Goal: Task Accomplishment & Management: Use online tool/utility

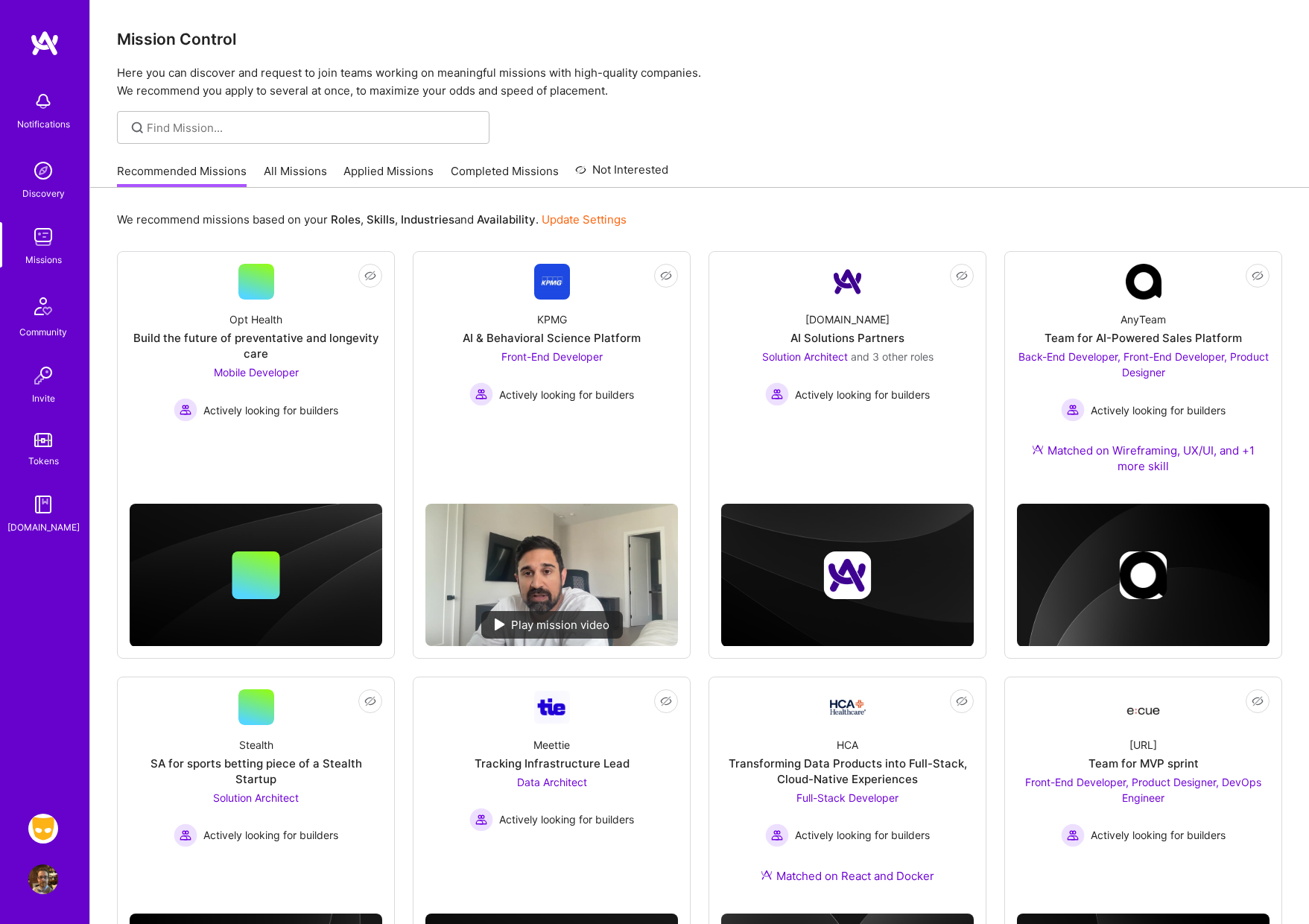
click at [45, 830] on img at bounding box center [43, 829] width 29 height 29
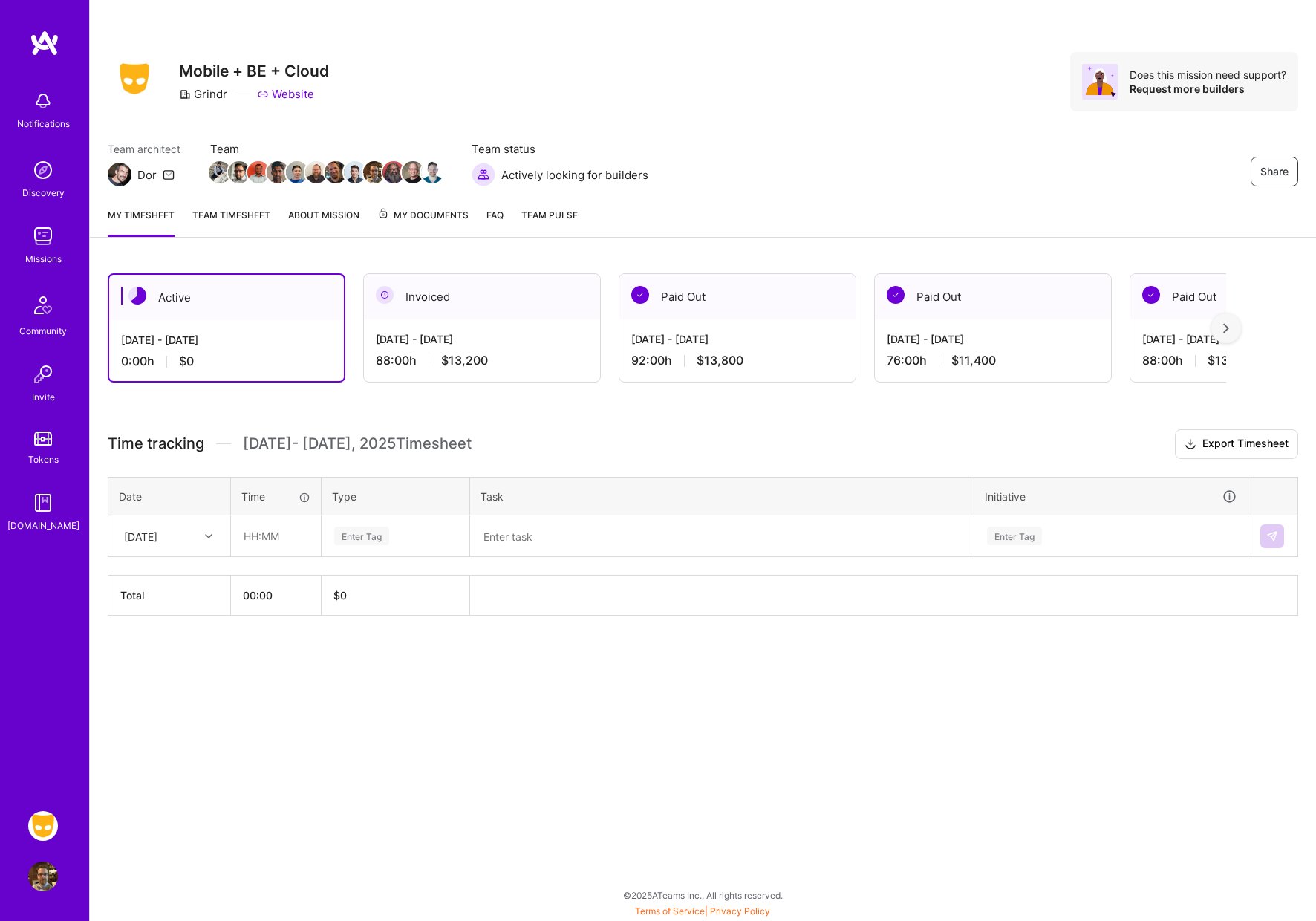
click at [208, 537] on icon at bounding box center [209, 536] width 7 height 7
click at [186, 632] on div "[DATE]" at bounding box center [169, 633] width 121 height 27
click at [271, 542] on input "text" at bounding box center [275, 535] width 89 height 39
type input "08:00"
click at [363, 536] on div "Enter Tag" at bounding box center [361, 535] width 55 height 23
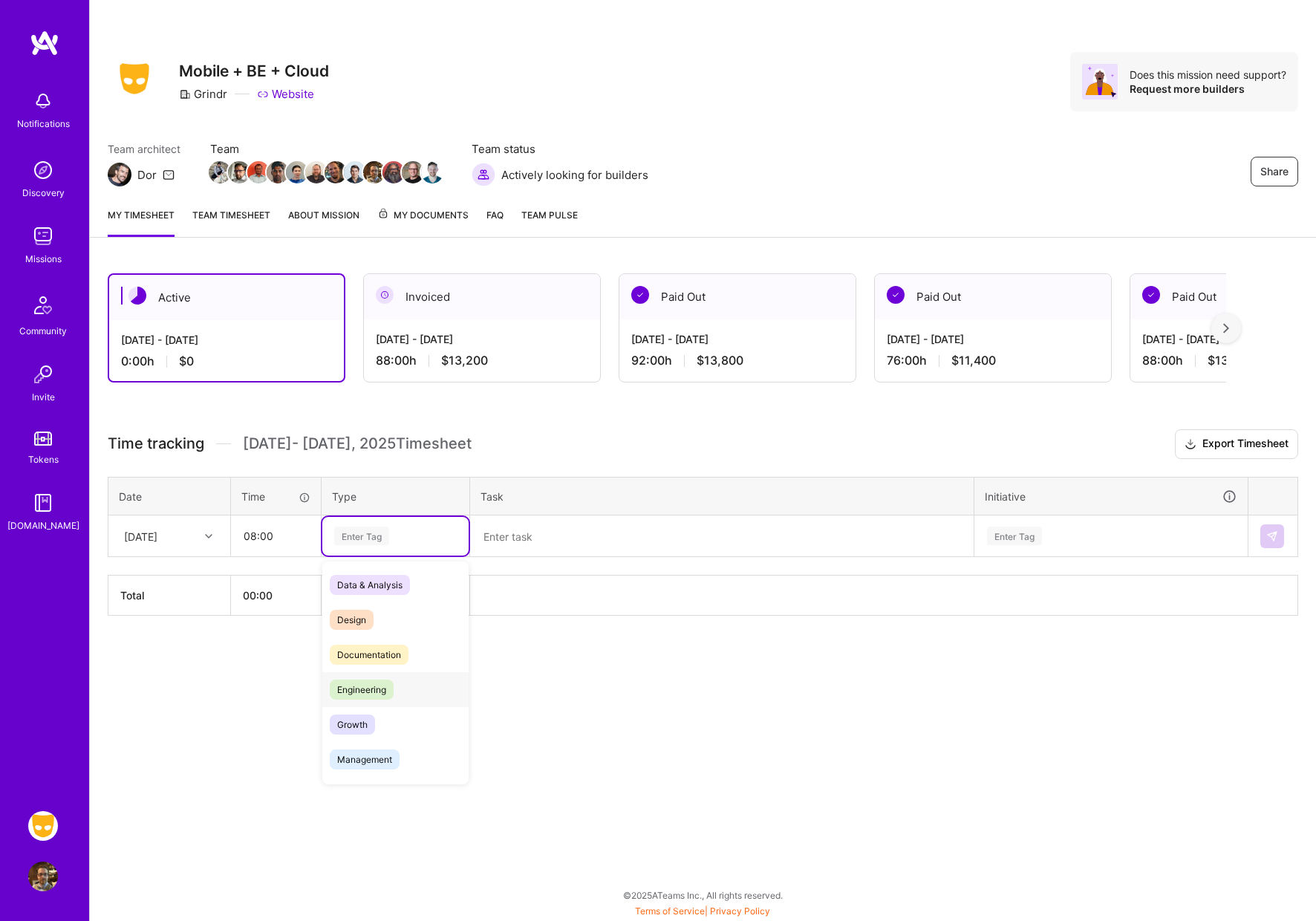
drag, startPoint x: 365, startPoint y: 684, endPoint x: 434, endPoint y: 629, distance: 88.2
click at [365, 683] on span "Engineering" at bounding box center [361, 690] width 64 height 20
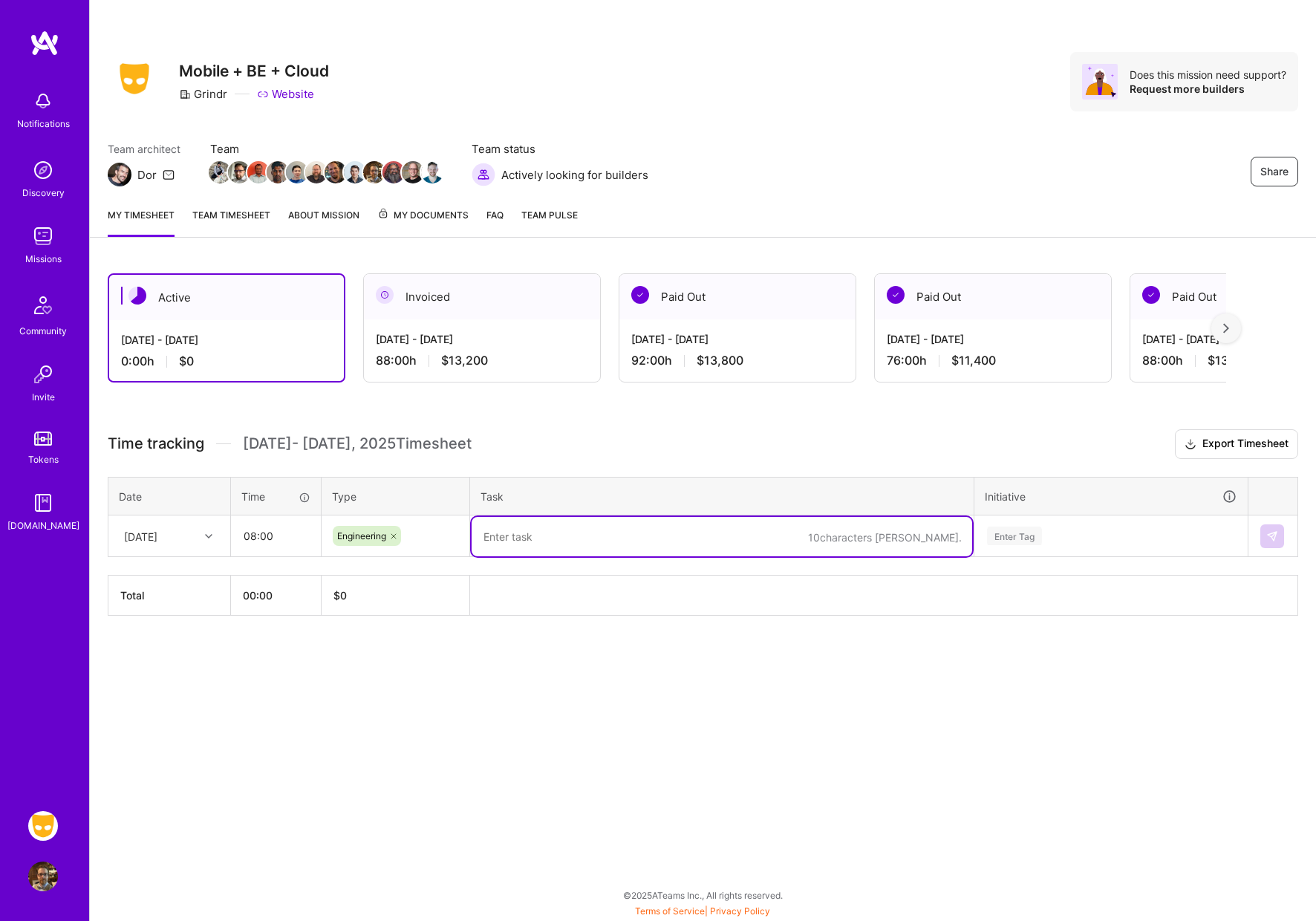
click at [552, 541] on textarea at bounding box center [722, 536] width 500 height 39
type textarea "IOS-16047 continued work - started working on"
click at [377, 349] on div "[DATE] - [DATE] 88:00 h $13,200" at bounding box center [482, 349] width 236 height 61
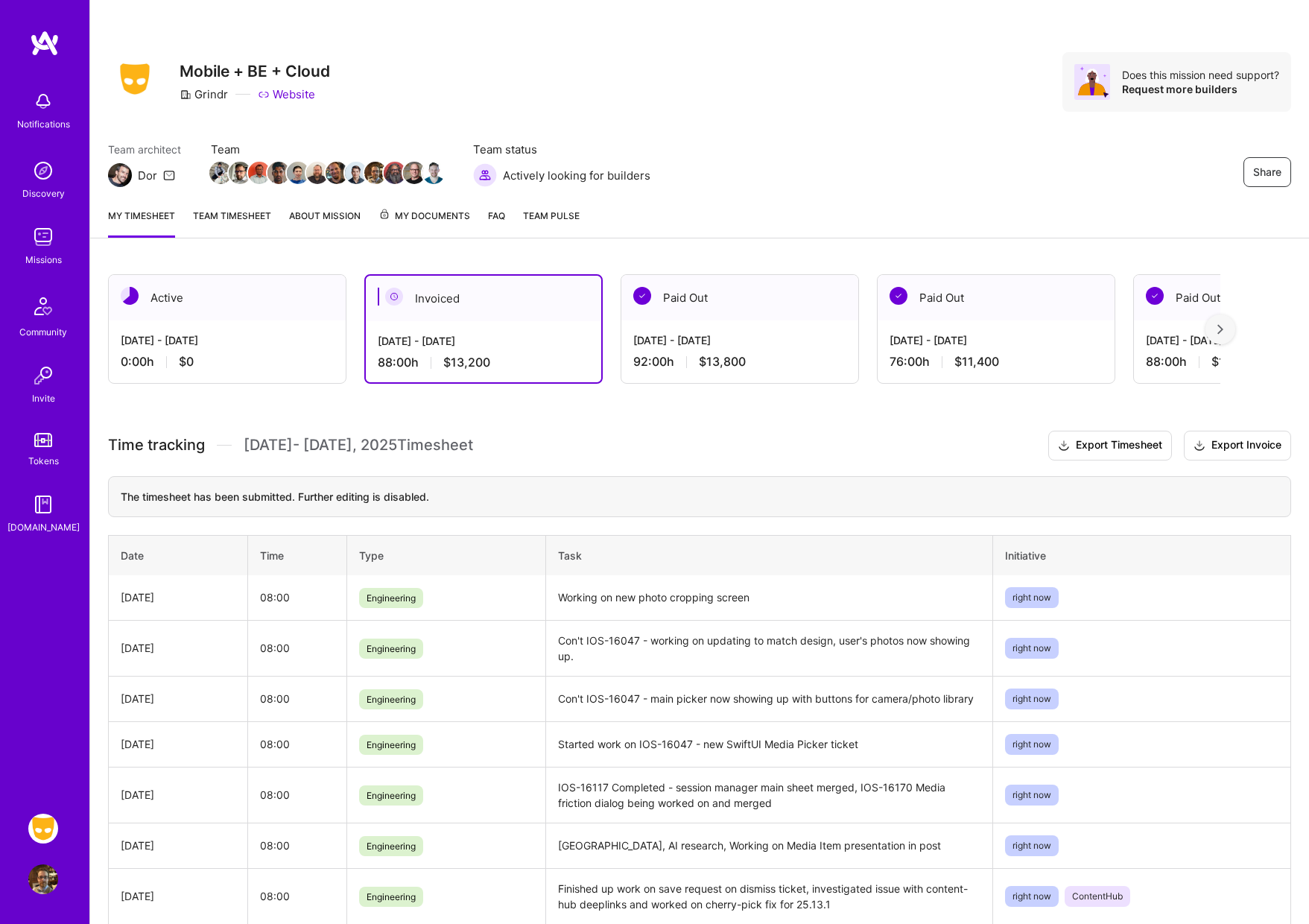
click at [236, 333] on div "[DATE] - [DATE]" at bounding box center [228, 340] width 213 height 16
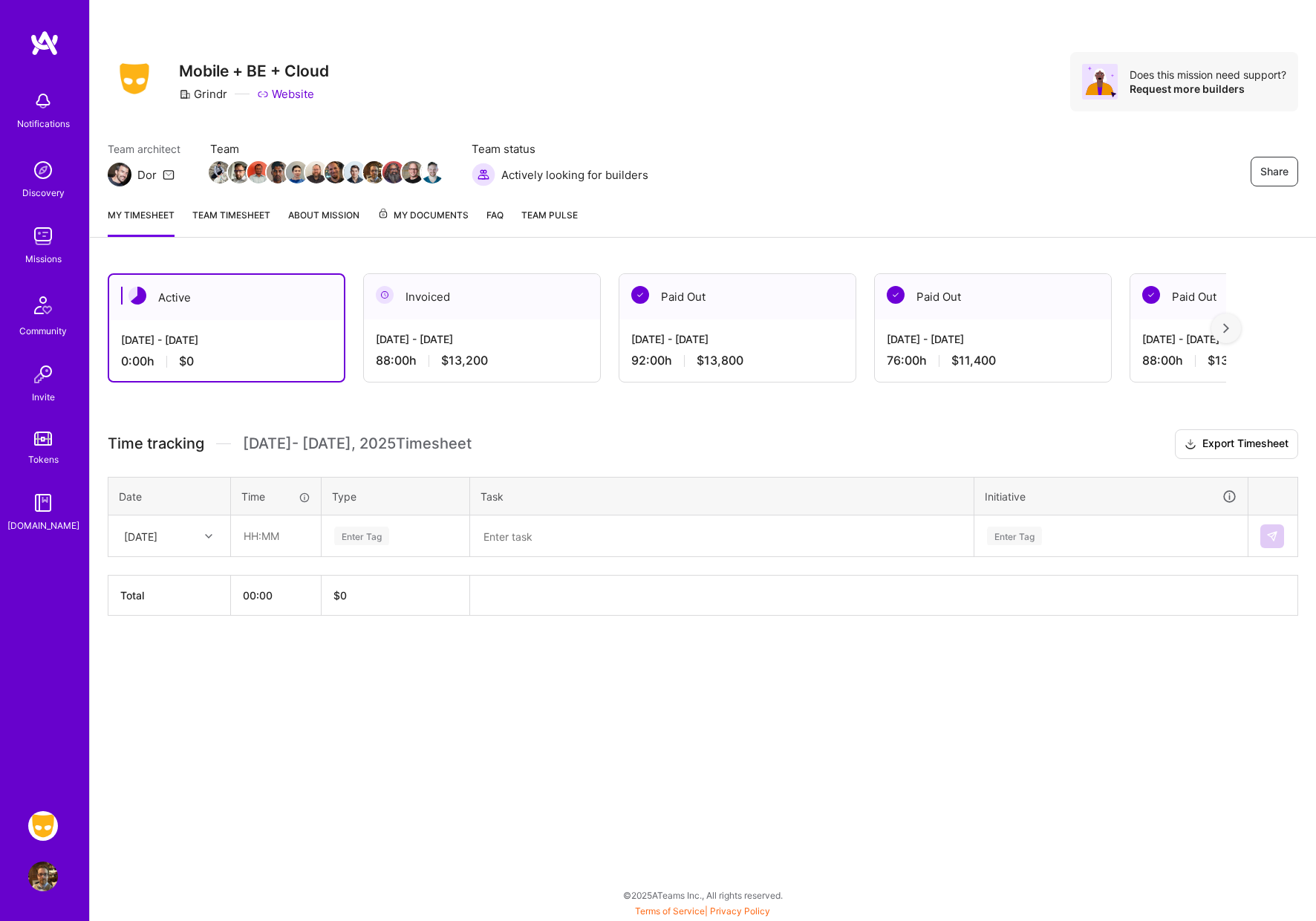
click at [189, 537] on div "[DATE]" at bounding box center [157, 535] width 82 height 25
click at [187, 626] on div "[DATE]" at bounding box center [169, 633] width 121 height 27
click at [271, 539] on input "text" at bounding box center [275, 535] width 89 height 39
type input "08:00"
click at [360, 536] on div "Enter Tag" at bounding box center [361, 535] width 55 height 23
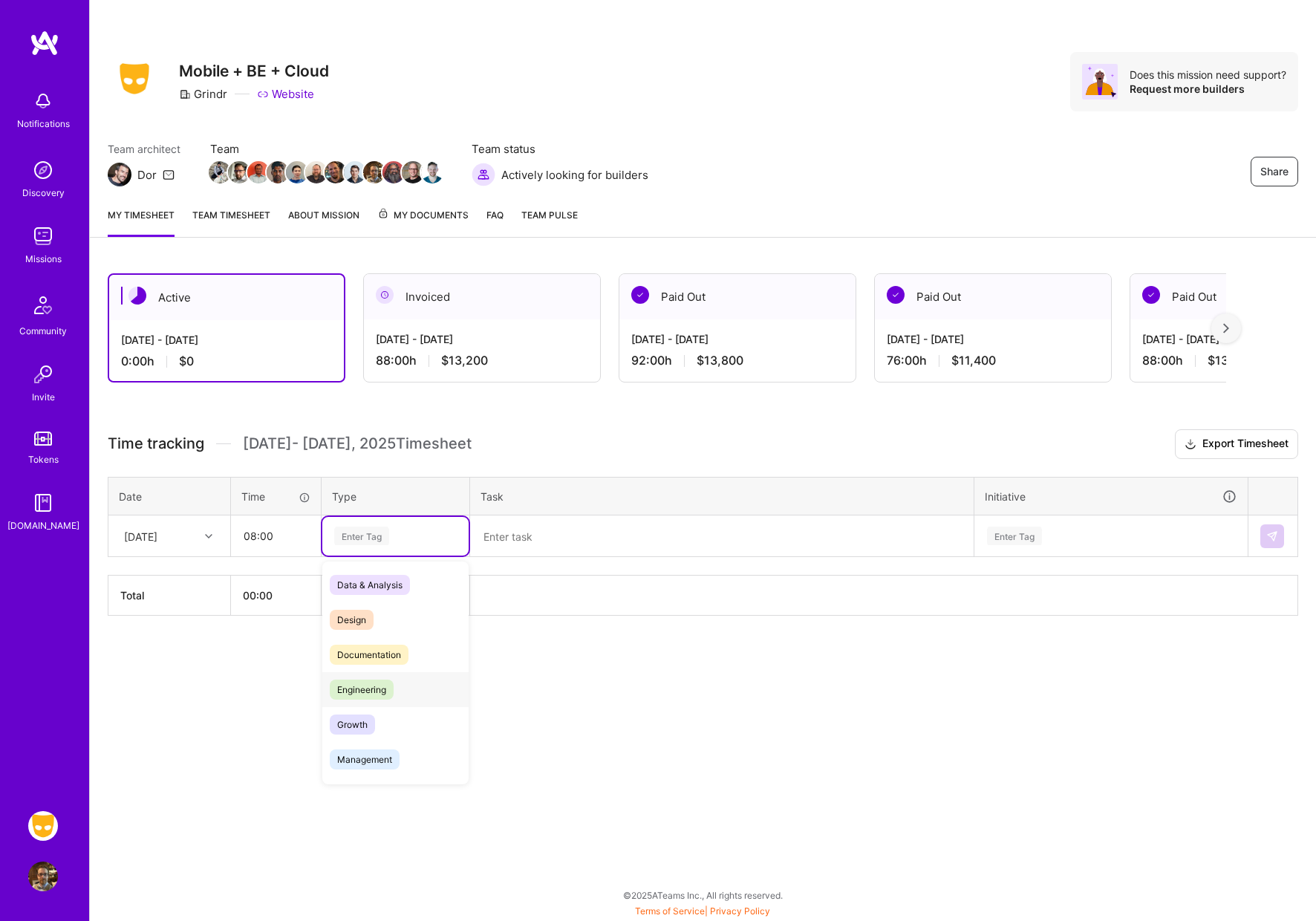
drag, startPoint x: 372, startPoint y: 680, endPoint x: 508, endPoint y: 594, distance: 160.9
click at [372, 680] on span "Engineering" at bounding box center [361, 690] width 64 height 20
click at [559, 539] on textarea at bounding box center [722, 536] width 500 height 38
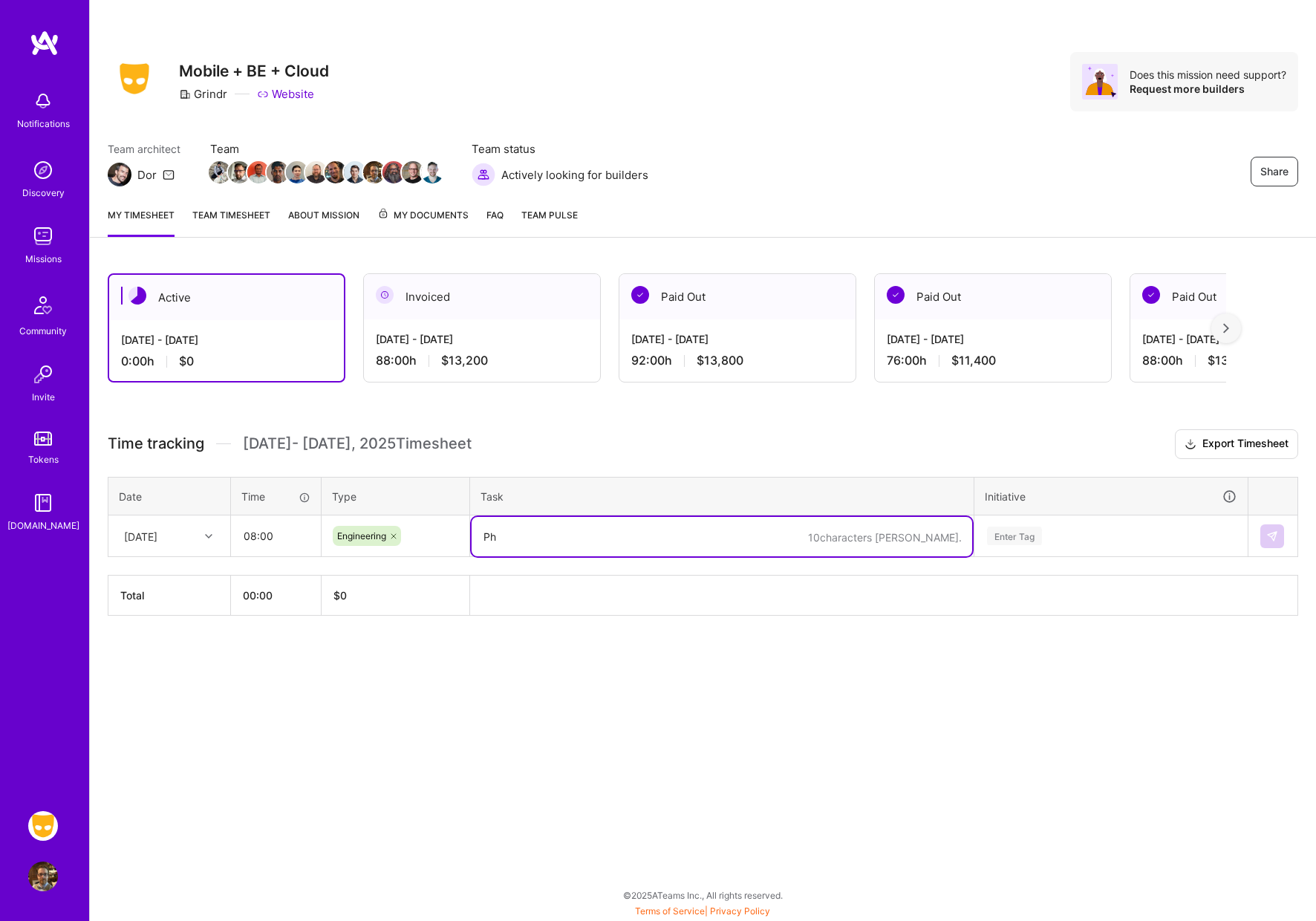
type textarea "P"
paste textarea "IOS-16047 continued work - started working on"
type textarea "IOS-16047 continued work on photo-cropping"
click at [1024, 533] on div "Enter Tag" at bounding box center [1014, 535] width 55 height 23
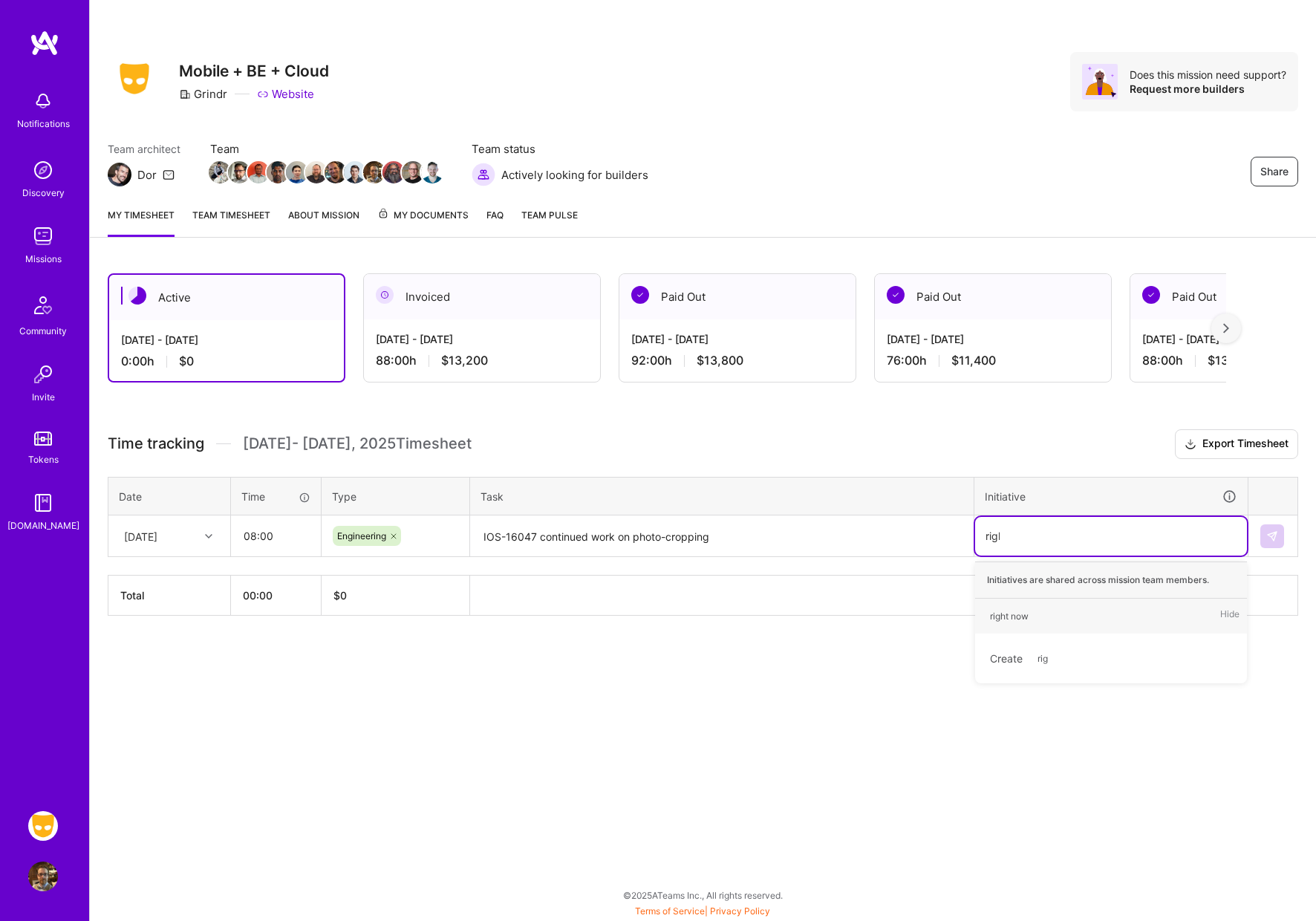
type input "right"
click at [1009, 617] on div "right now" at bounding box center [1009, 616] width 38 height 16
click at [1267, 536] on img at bounding box center [1271, 536] width 12 height 12
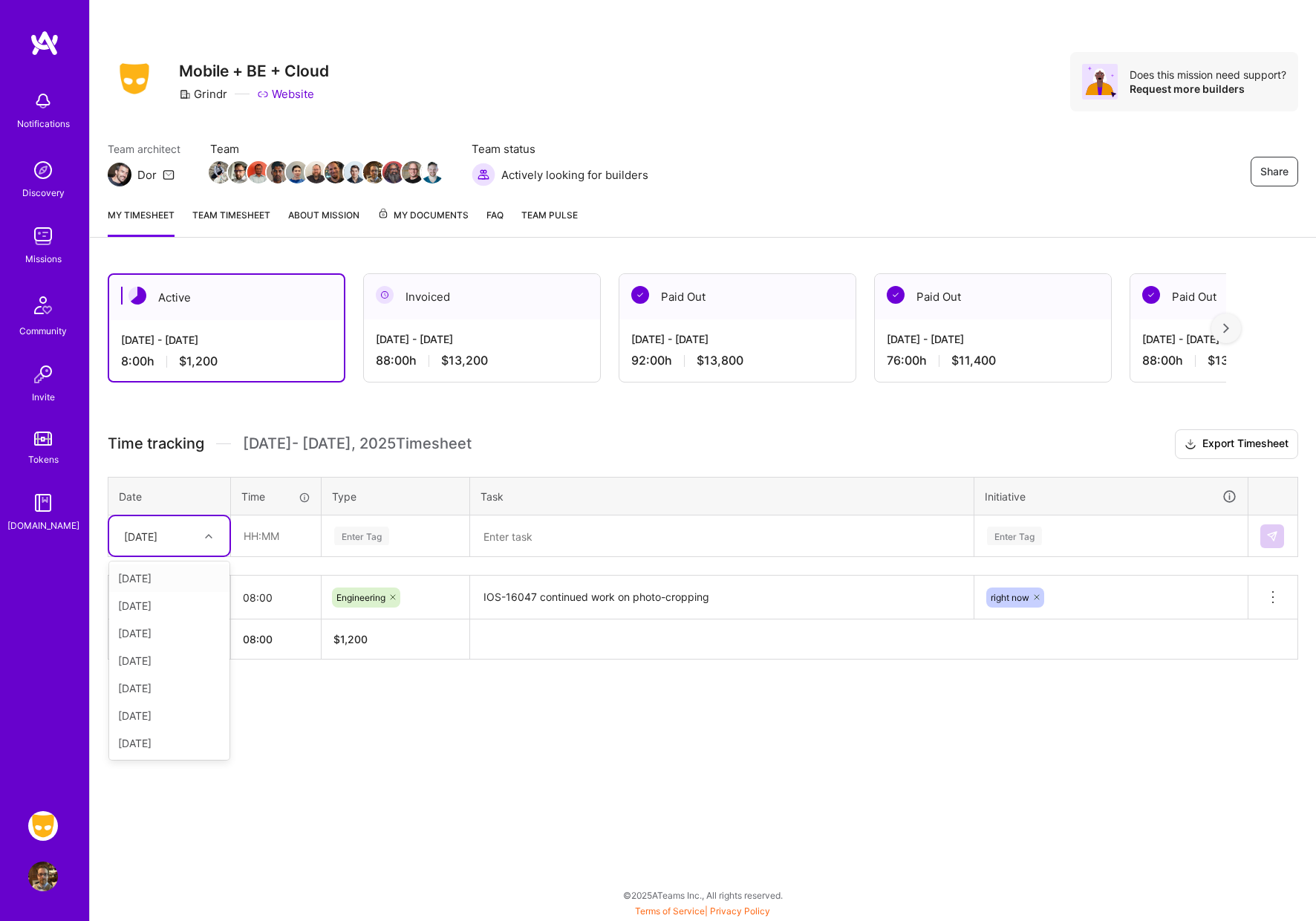
click at [207, 535] on icon at bounding box center [209, 536] width 7 height 7
click at [170, 634] on div "[DATE]" at bounding box center [169, 633] width 121 height 27
click at [268, 542] on input "text" at bounding box center [275, 535] width 89 height 39
type input "08:00"
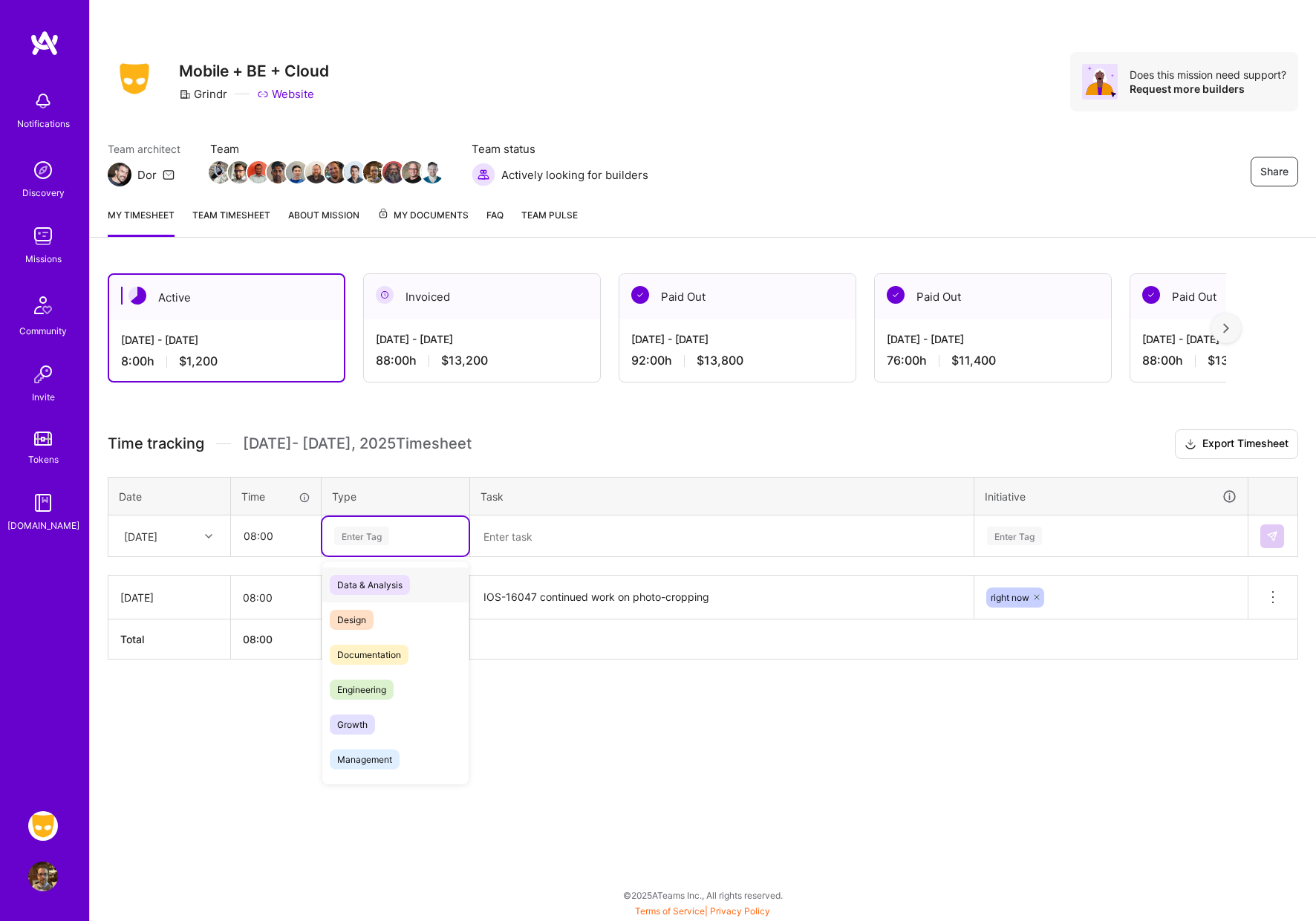
click at [353, 532] on div "Enter Tag" at bounding box center [361, 535] width 55 height 23
click at [375, 686] on span "Engineering" at bounding box center [361, 690] width 64 height 20
click at [1024, 534] on div "Enter Tag" at bounding box center [1014, 535] width 55 height 23
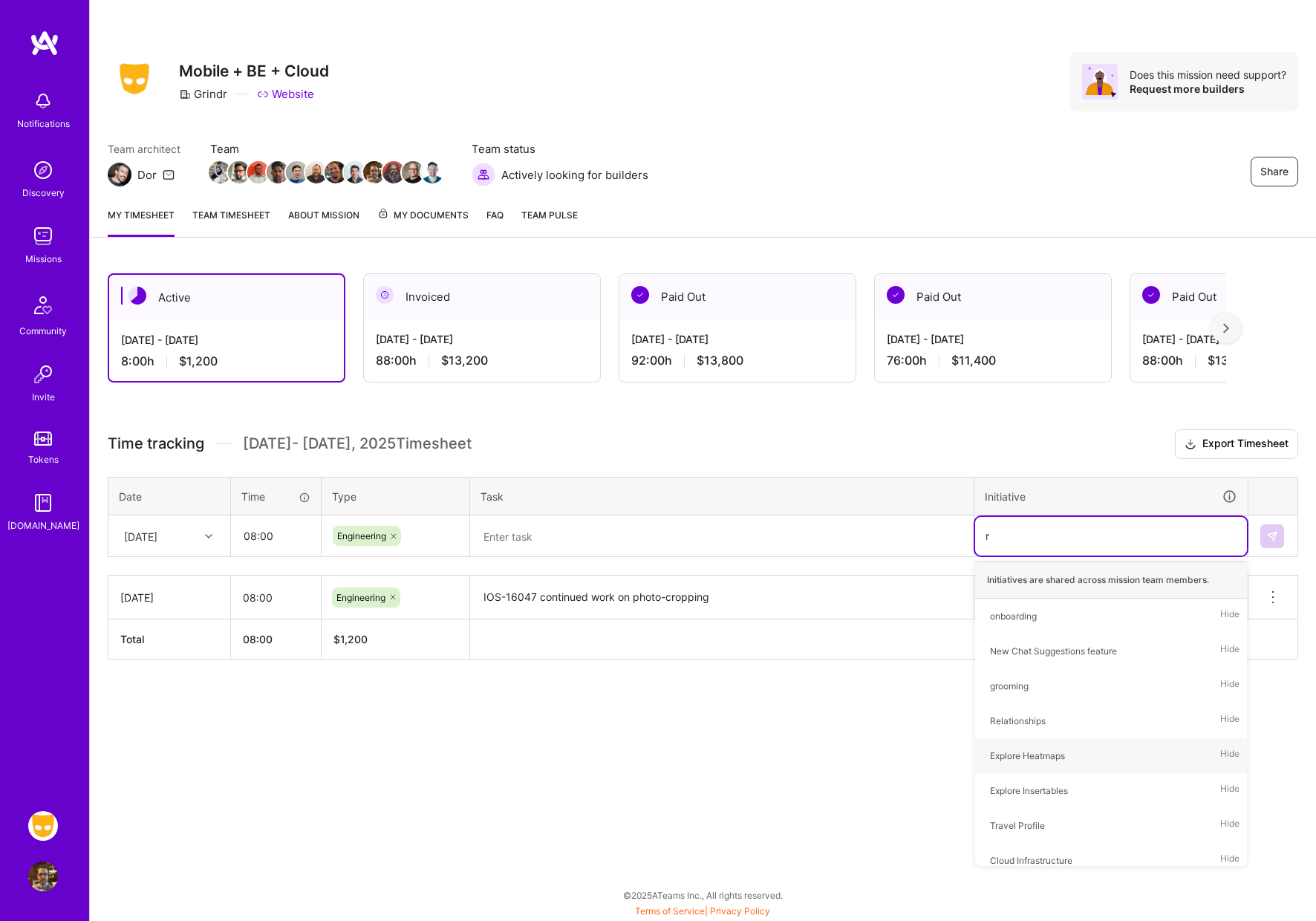
type input "ri"
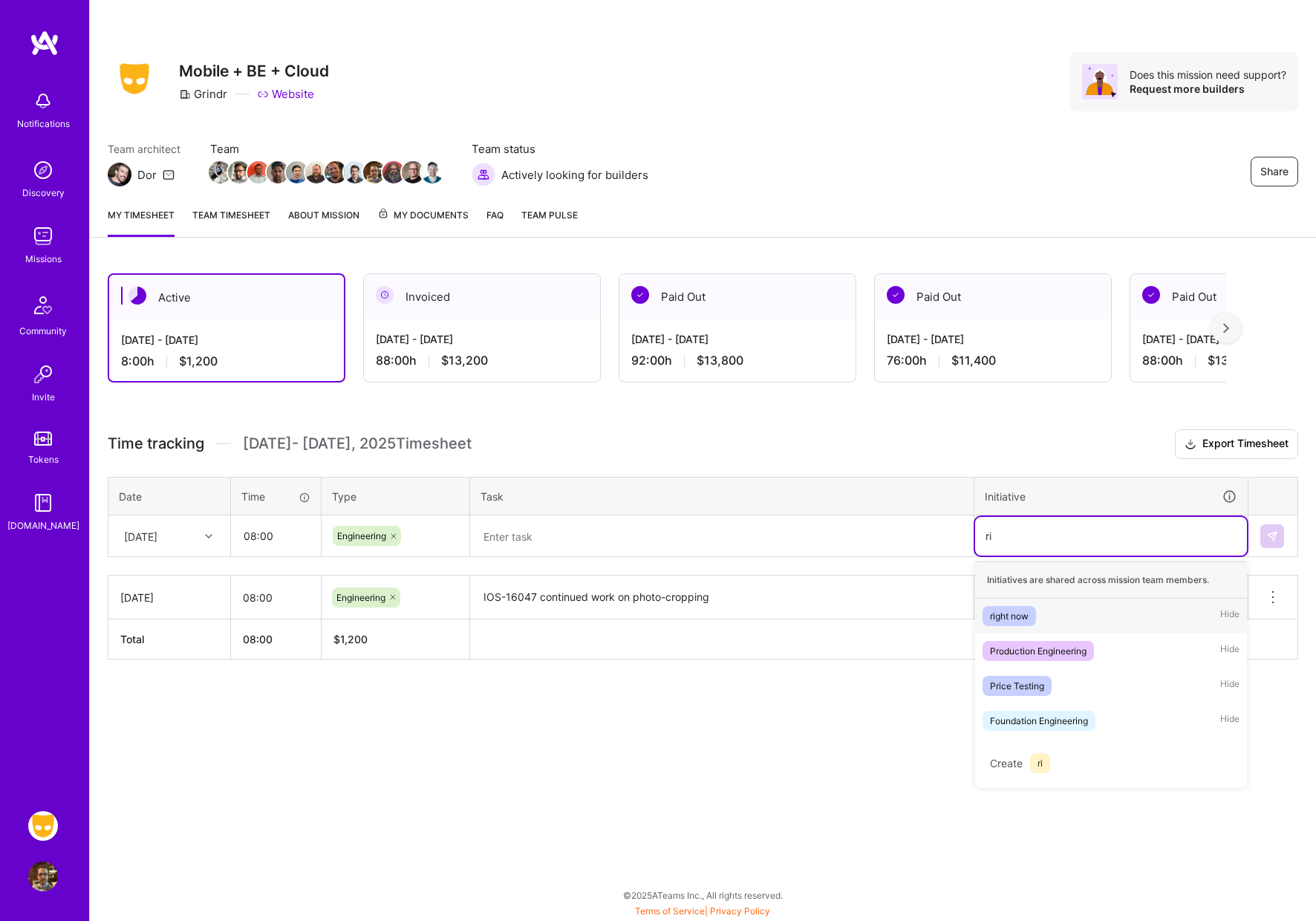
click at [1011, 617] on div "right now" at bounding box center [1009, 616] width 38 height 16
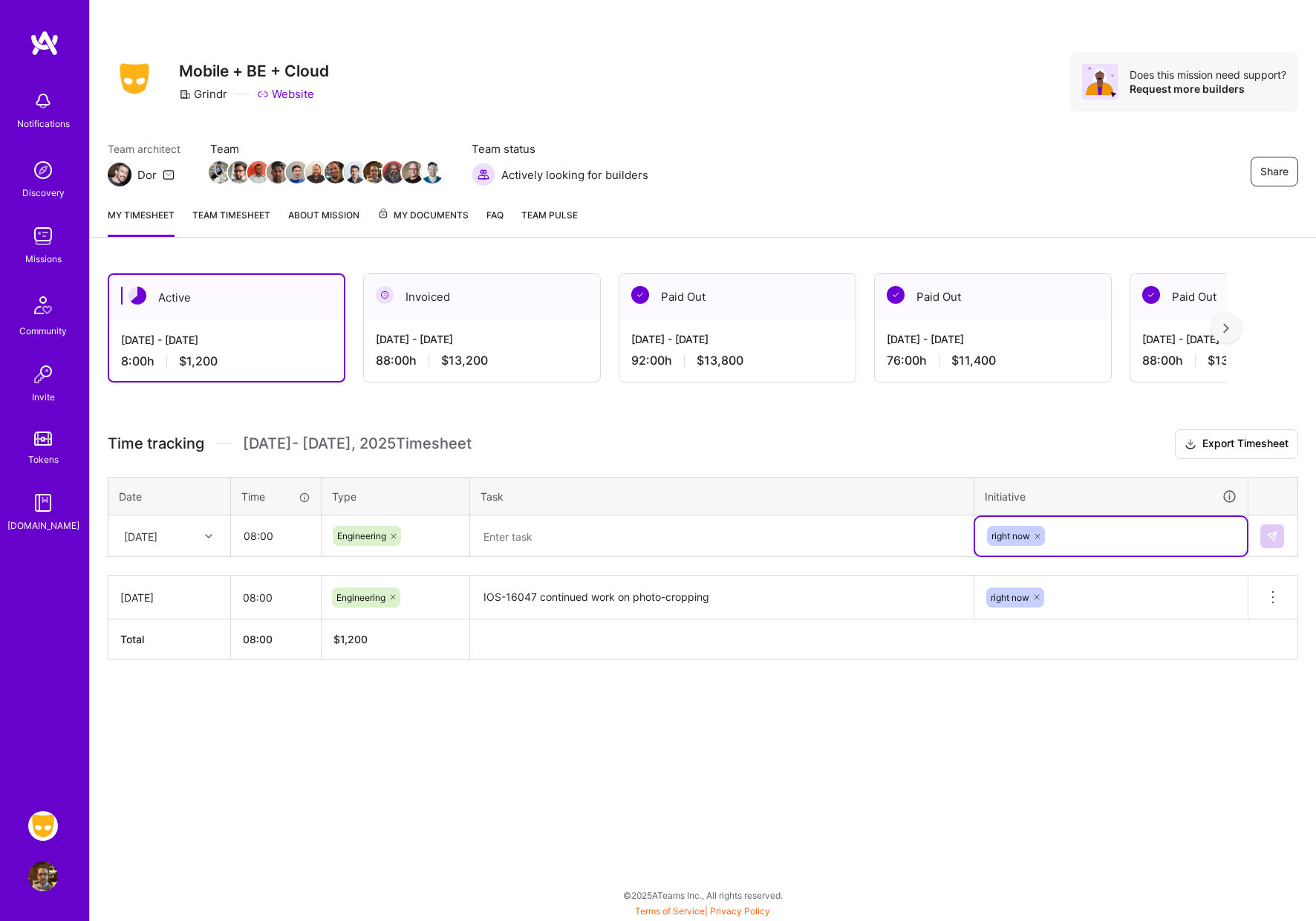
click at [582, 552] on textarea at bounding box center [722, 536] width 500 height 39
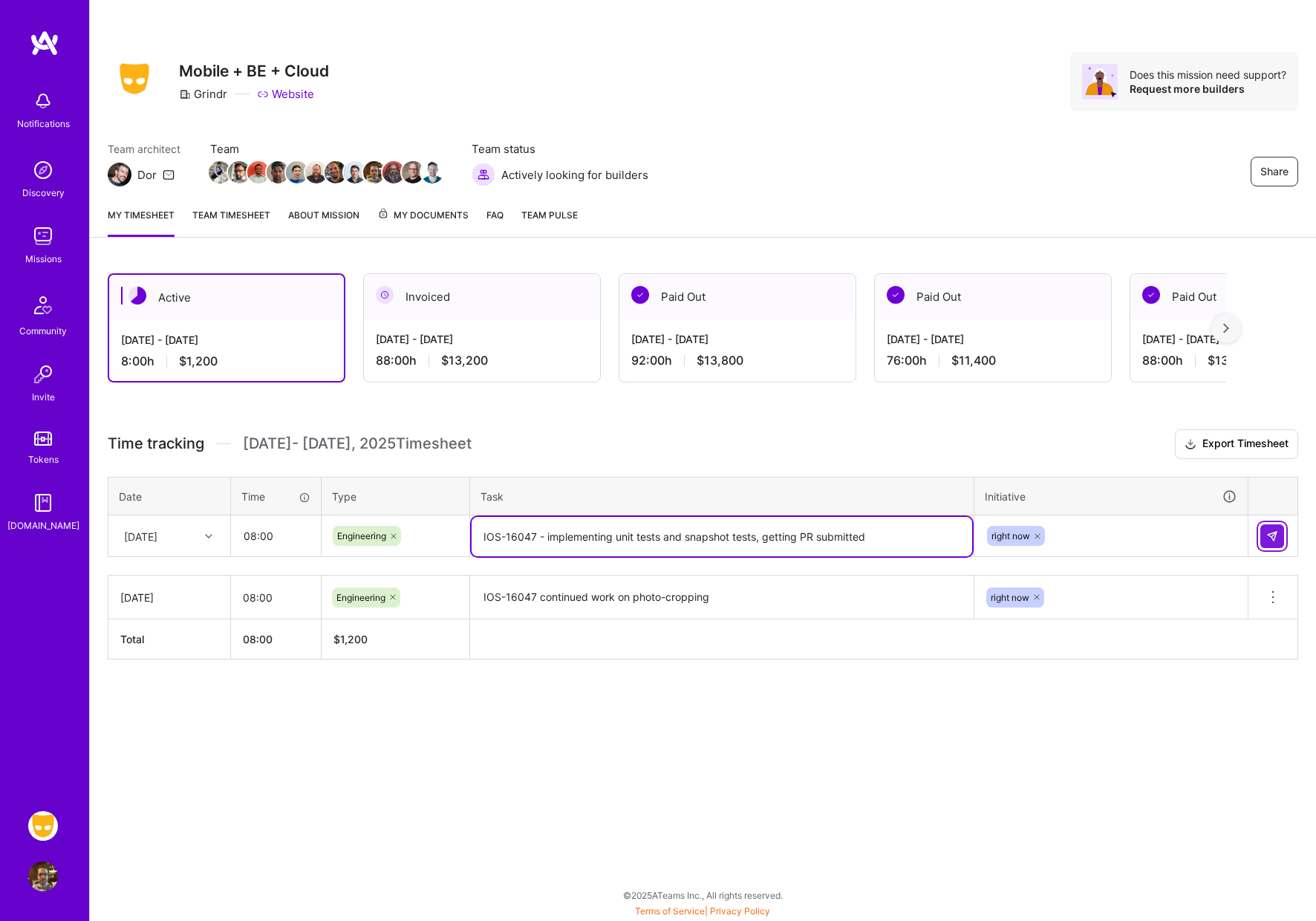
type textarea "IOS-16047 - implementing unit tests and snapshot tests, getting PR submitted"
click at [1273, 537] on img at bounding box center [1271, 536] width 12 height 12
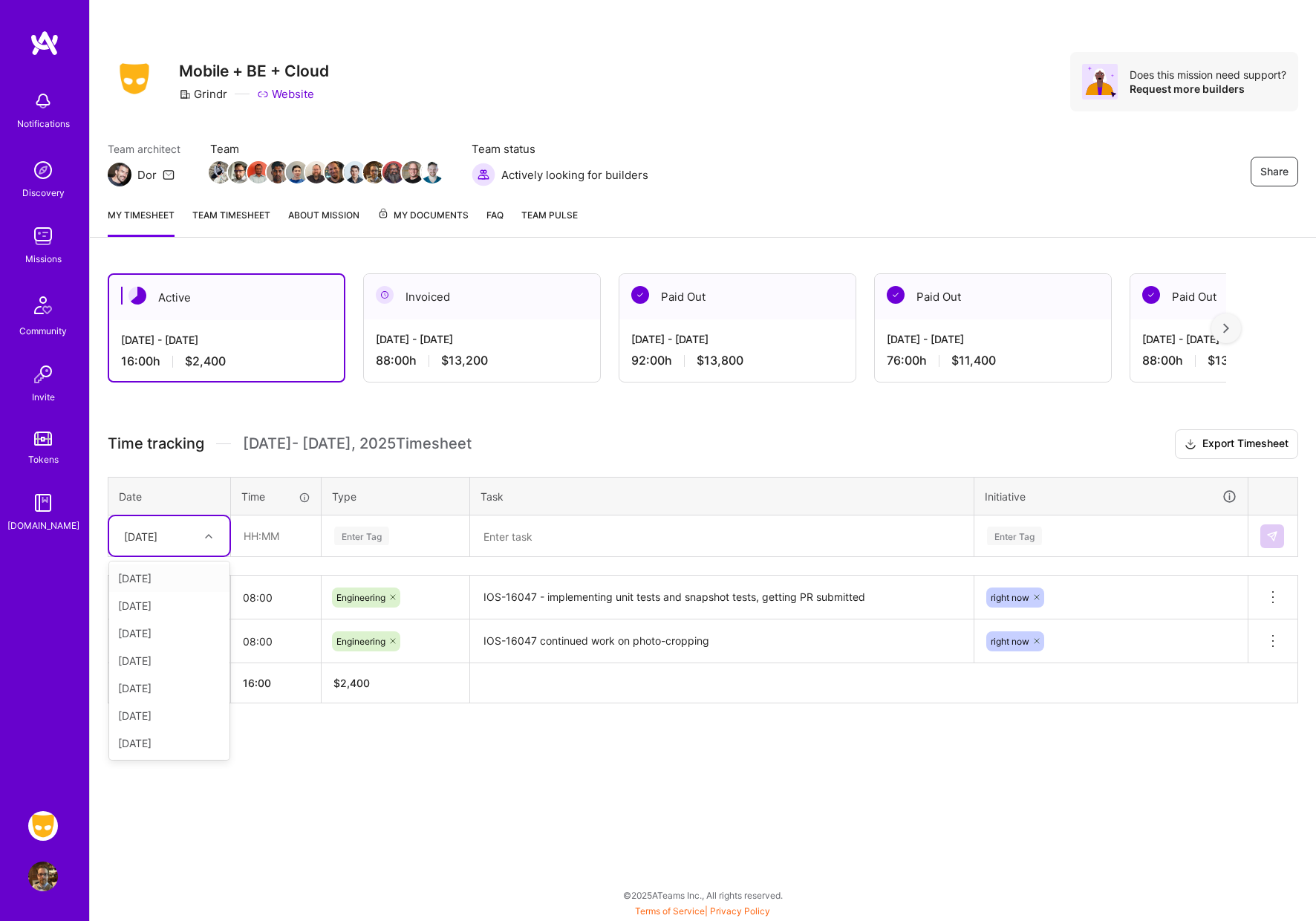
click at [208, 536] on icon at bounding box center [209, 536] width 7 height 7
click at [177, 657] on div "[DATE]" at bounding box center [169, 660] width 121 height 27
click at [254, 542] on input "text" at bounding box center [275, 535] width 89 height 39
type input "08:00"
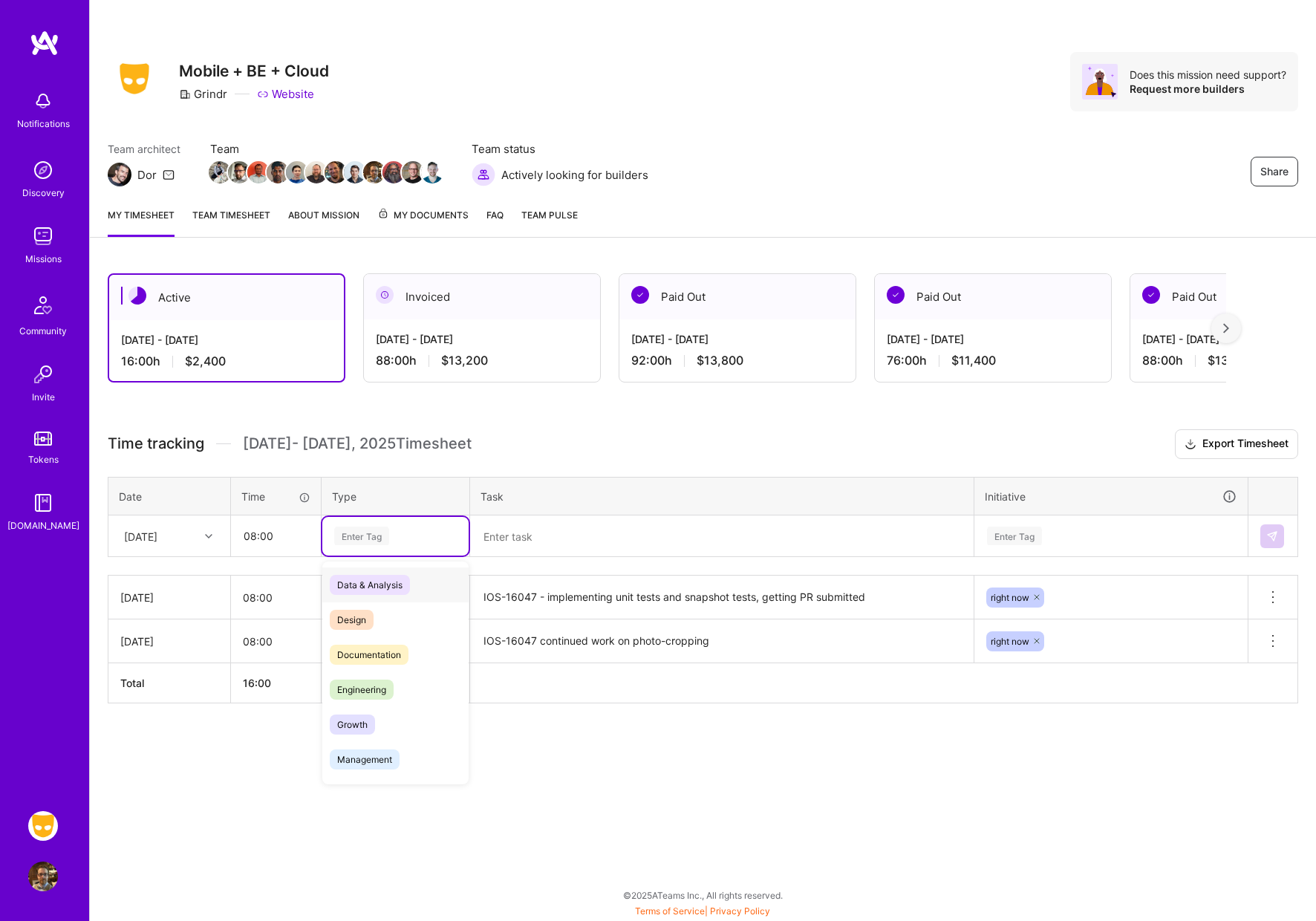
click at [341, 537] on div "Enter Tag" at bounding box center [361, 535] width 55 height 23
type input "e"
click at [503, 537] on textarea at bounding box center [722, 536] width 500 height 39
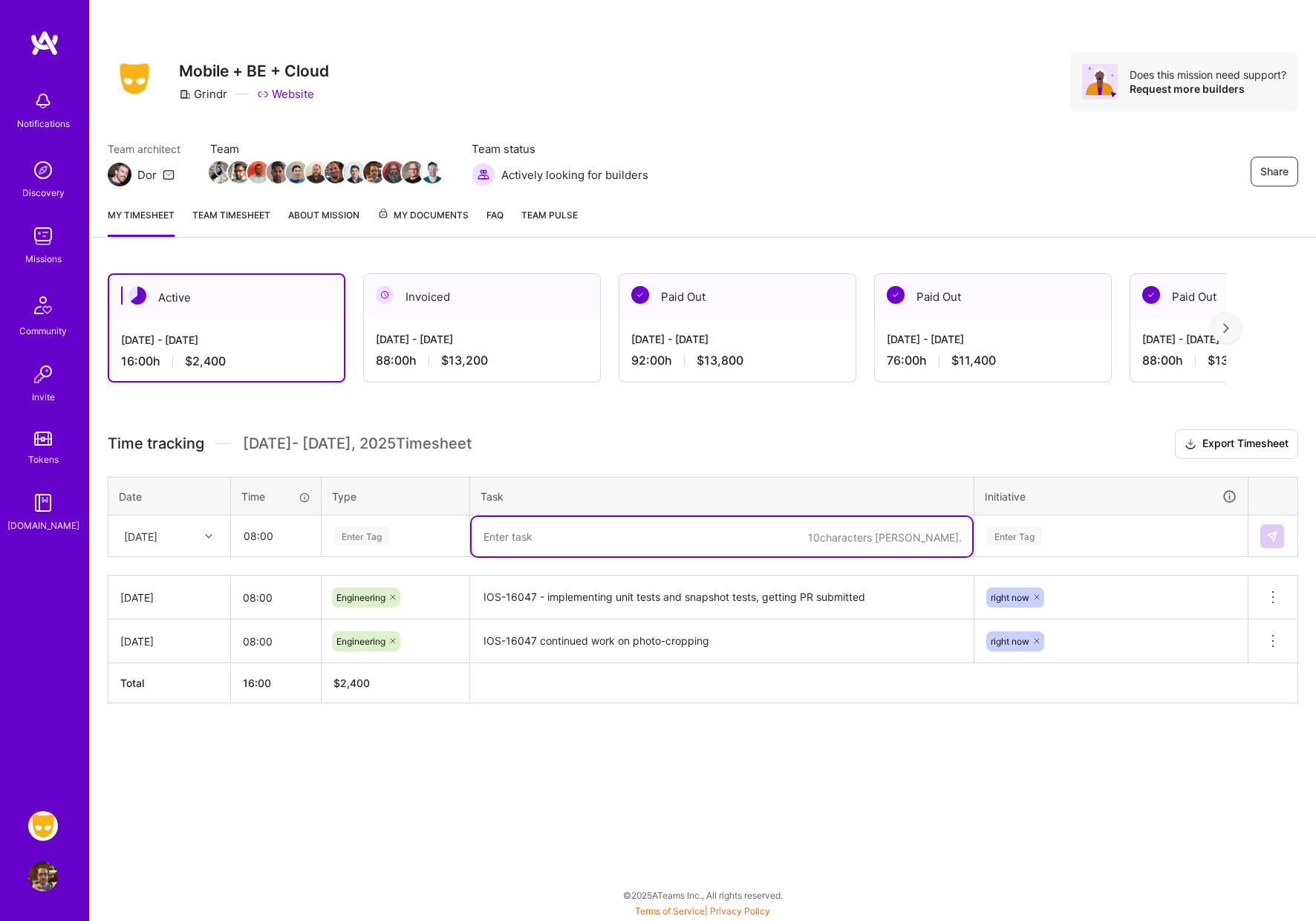
click at [331, 542] on div "Enter Tag" at bounding box center [395, 536] width 146 height 38
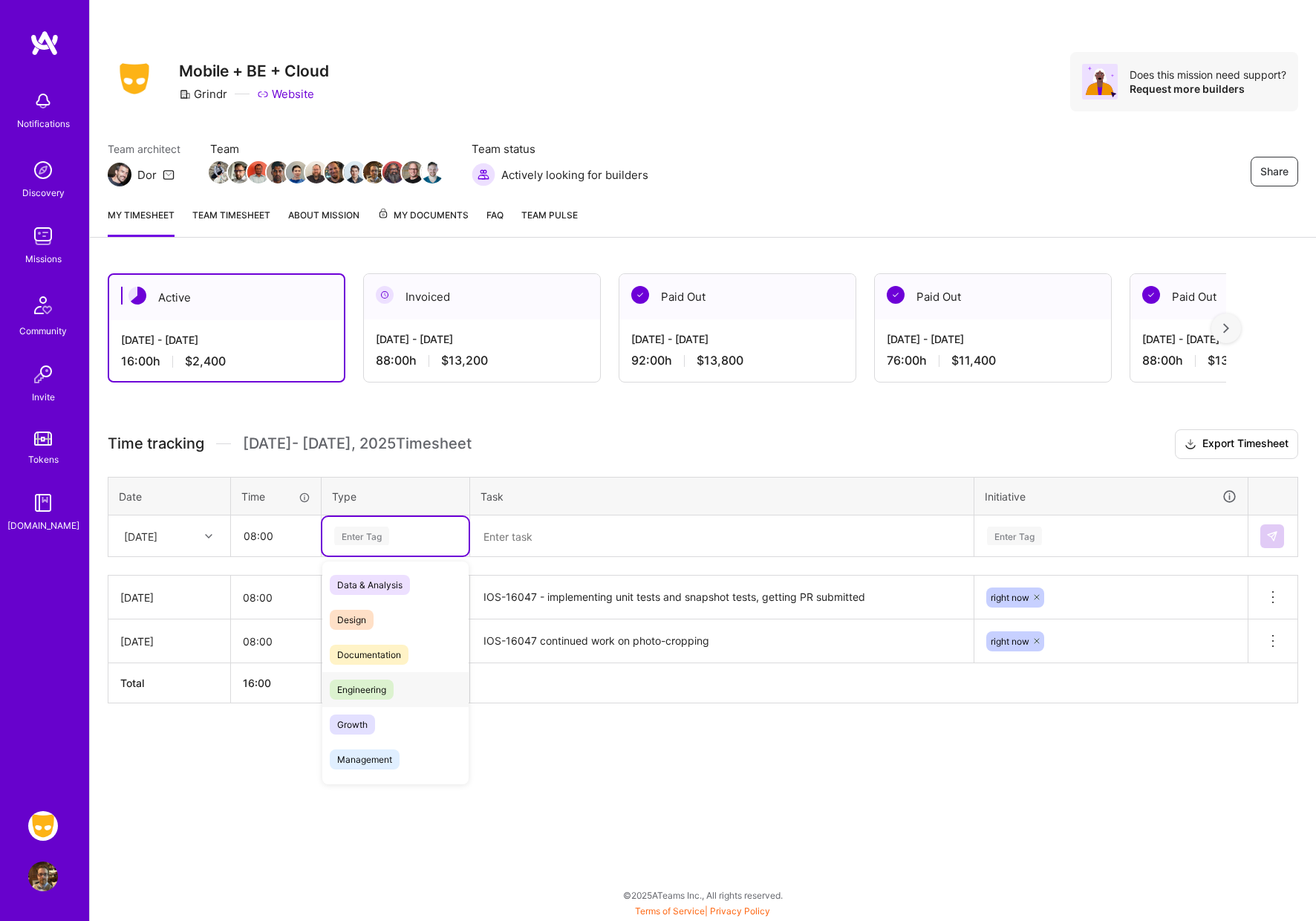
click at [377, 691] on span "Engineering" at bounding box center [361, 690] width 64 height 20
click at [582, 540] on textarea at bounding box center [722, 536] width 500 height 39
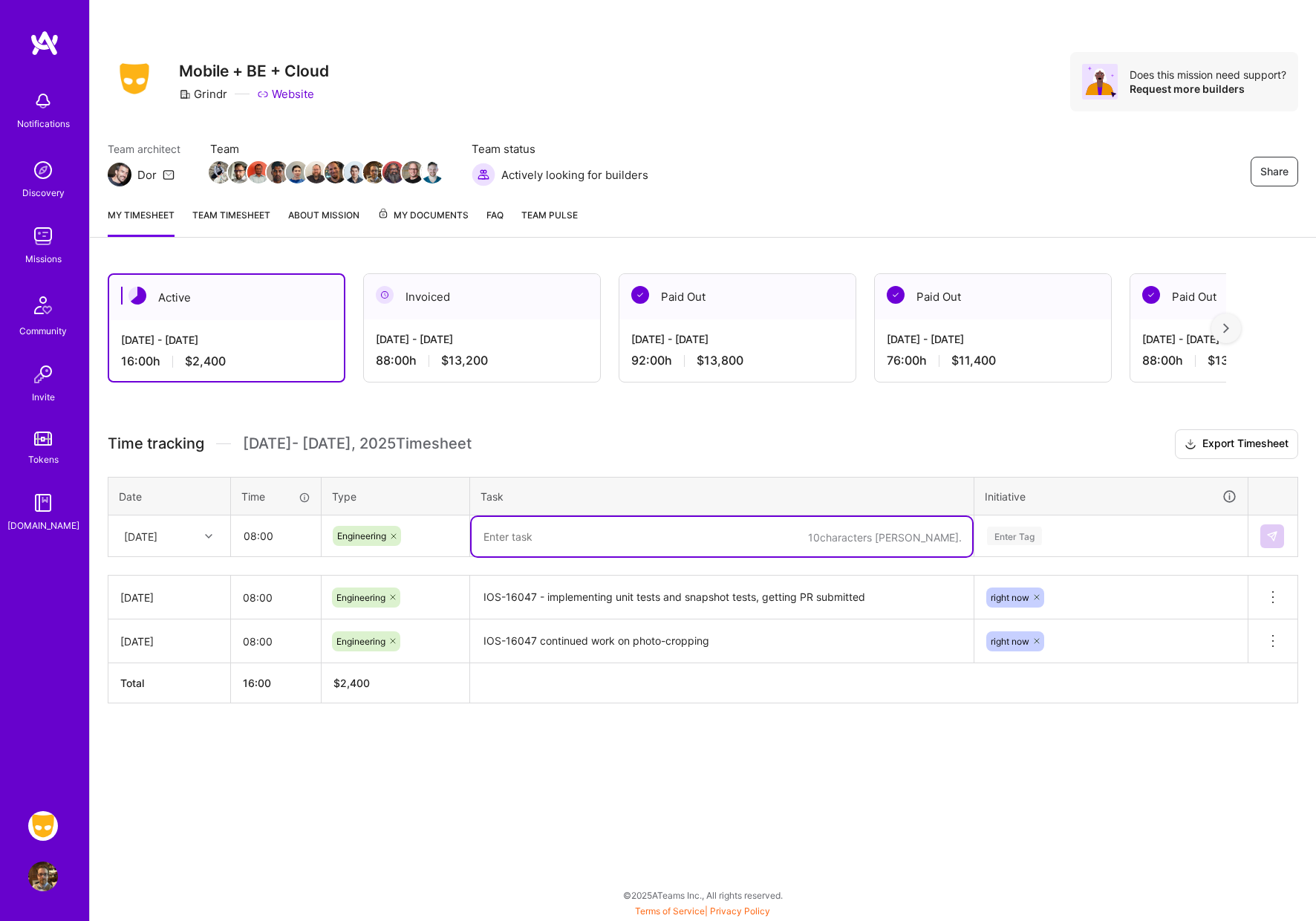
paste textarea "IOS-16047 continued work - started working on"
drag, startPoint x: 562, startPoint y: 537, endPoint x: 807, endPoint y: 530, distance: 245.1
click at [807, 530] on textarea "IOS-16047 continued work - started working on" at bounding box center [722, 536] width 500 height 39
type textarea "IOS-16047 - breaking work into multiple PRs due to size of code"
click at [1000, 535] on div "Enter Tag" at bounding box center [1014, 535] width 55 height 23
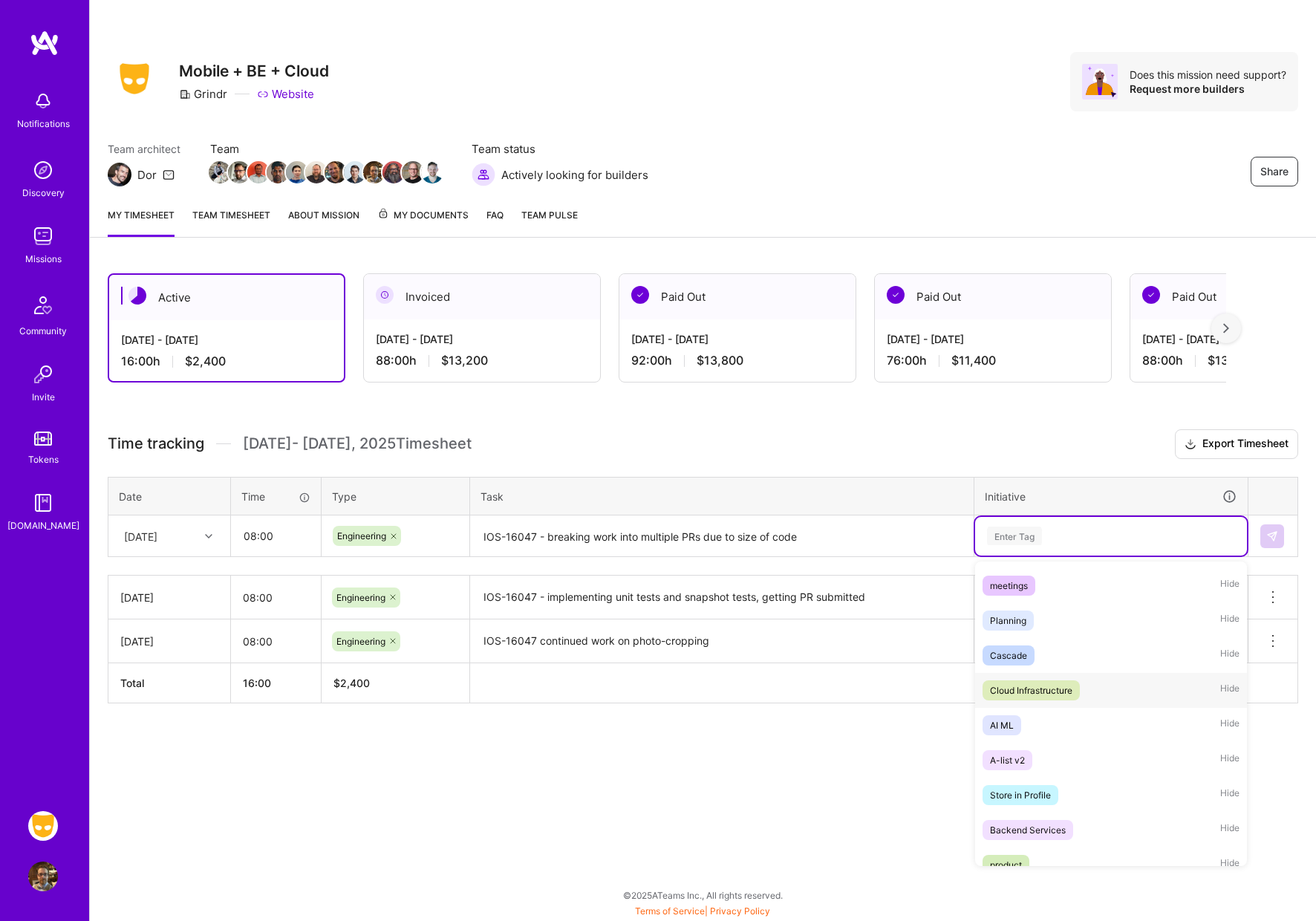
scroll to position [312, 0]
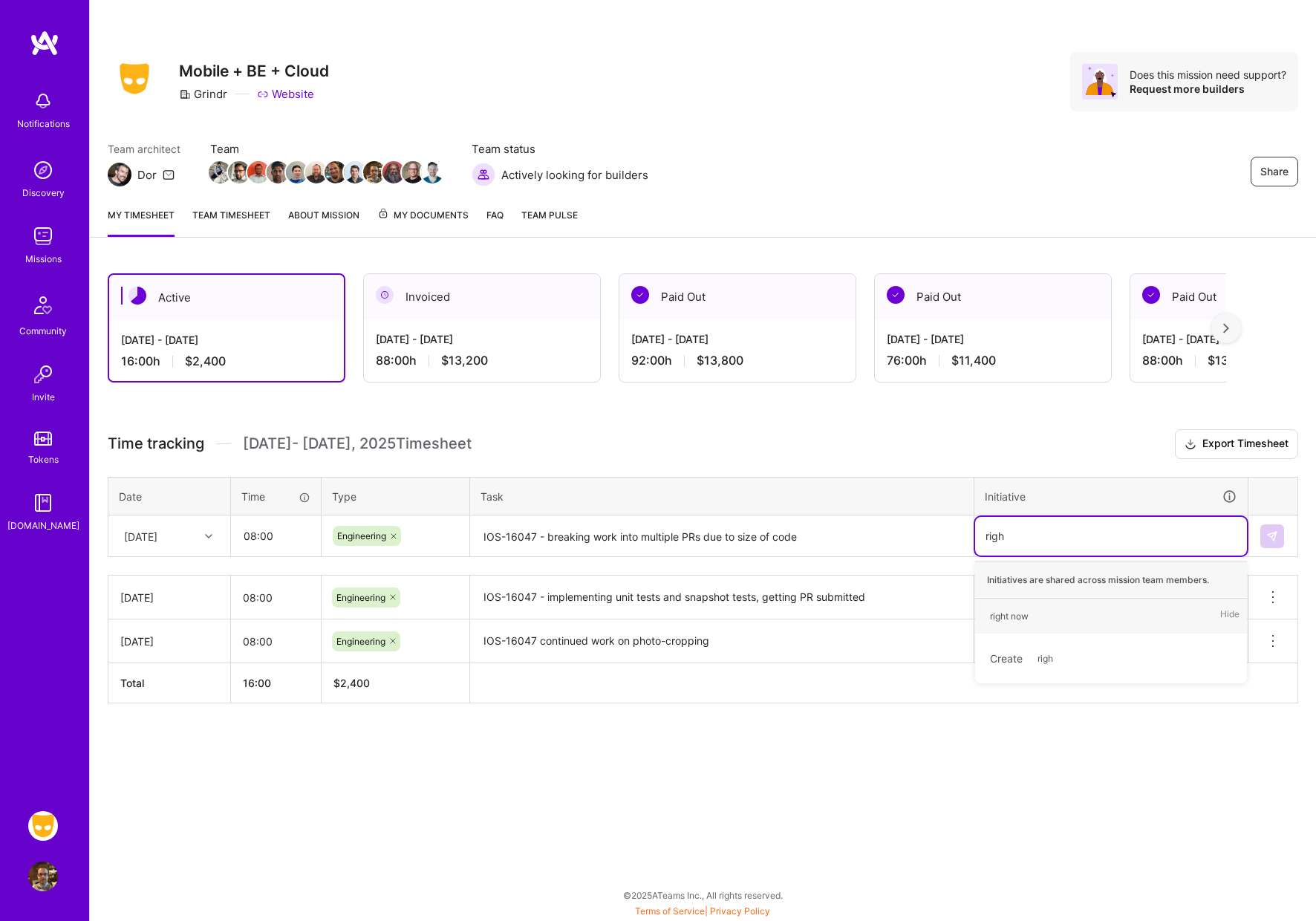
type input "right"
drag, startPoint x: 1019, startPoint y: 616, endPoint x: 987, endPoint y: 594, distance: 38.8
click at [1019, 616] on div "right now" at bounding box center [1009, 616] width 38 height 16
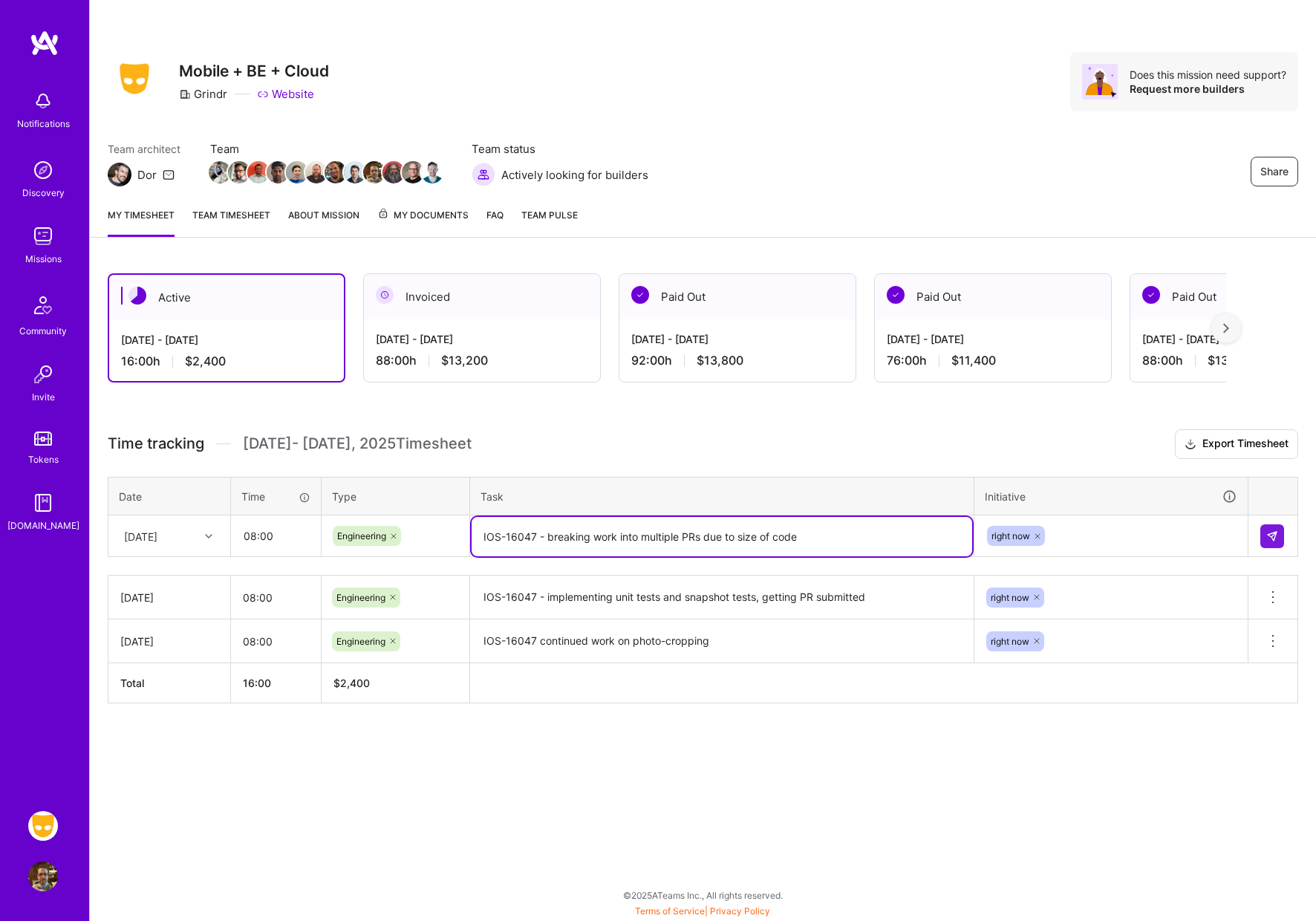
click at [823, 530] on textarea "IOS-16047 - breaking work into multiple PRs due to size of code" at bounding box center [722, 536] width 500 height 39
type textarea "IOS-16047 - breaking work into multiple PRs due to size of code, responding to …"
click at [1268, 535] on img at bounding box center [1271, 536] width 12 height 12
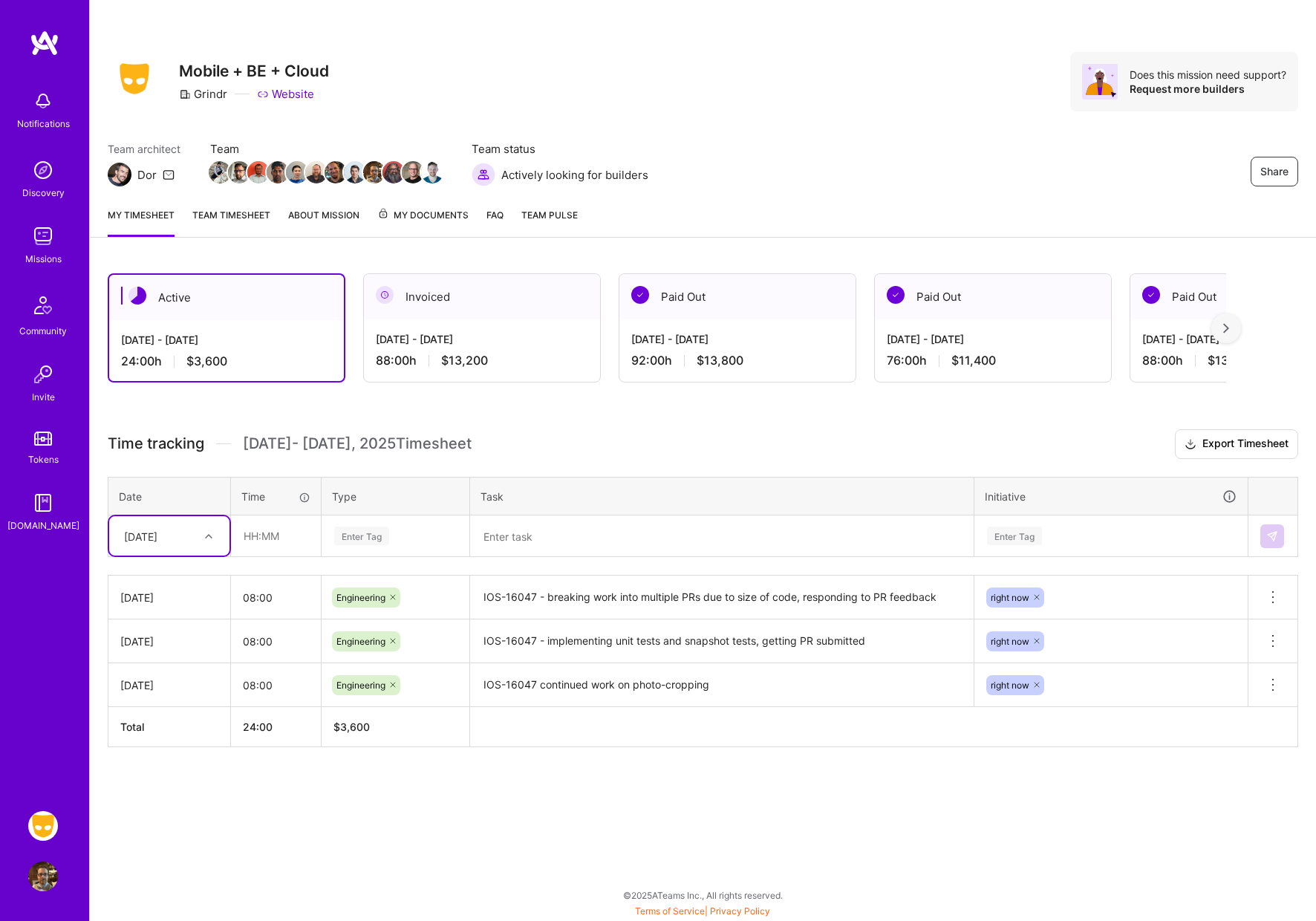
click at [208, 533] on icon at bounding box center [209, 536] width 7 height 7
click at [166, 687] on div "[DATE]" at bounding box center [169, 688] width 121 height 27
click at [263, 539] on input "text" at bounding box center [275, 535] width 89 height 39
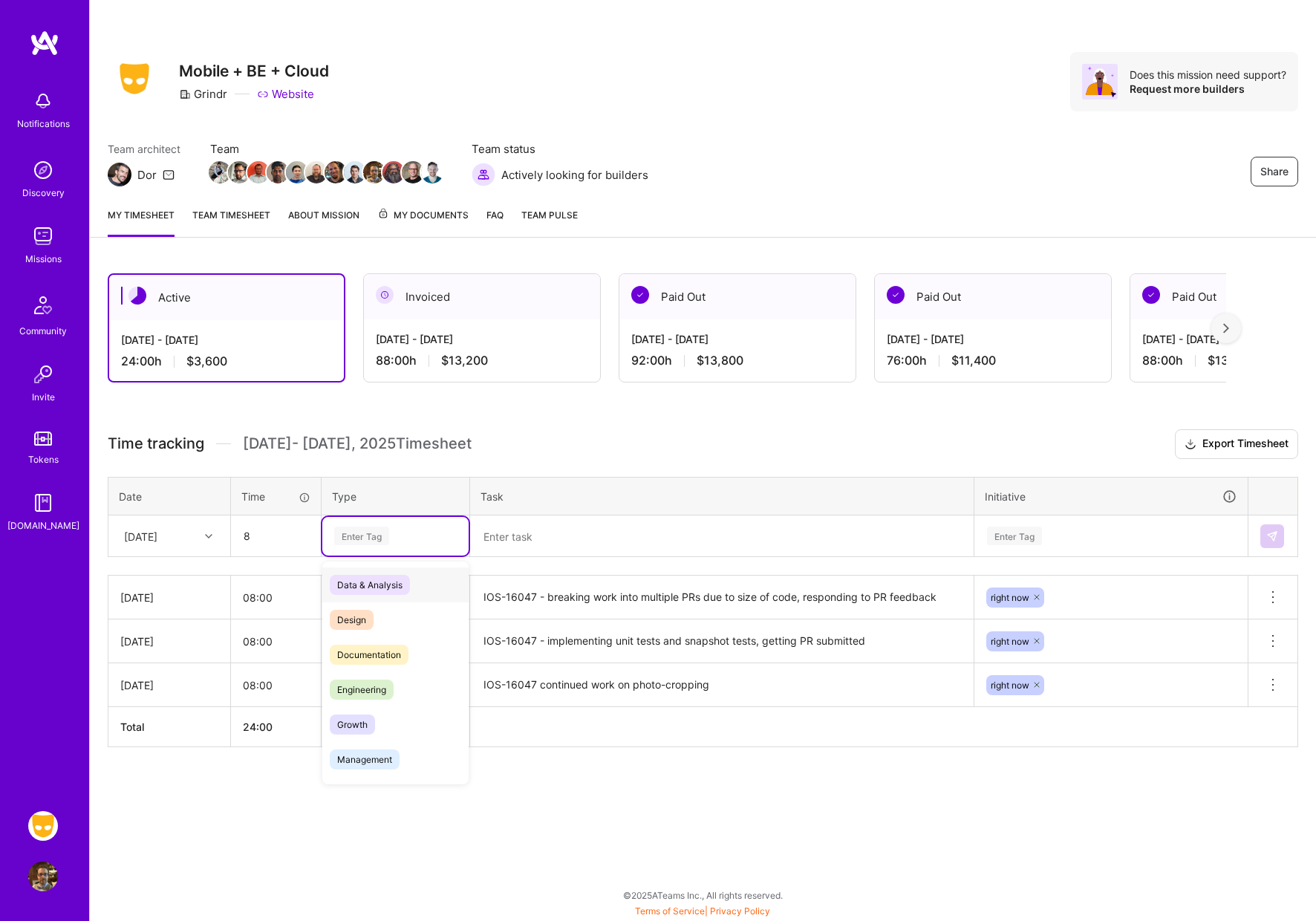
type input "08:00"
click at [361, 540] on div "Enter Tag" at bounding box center [361, 535] width 55 height 23
drag, startPoint x: 371, startPoint y: 685, endPoint x: 456, endPoint y: 661, distance: 88.3
click at [373, 685] on span "Engineering" at bounding box center [361, 690] width 64 height 20
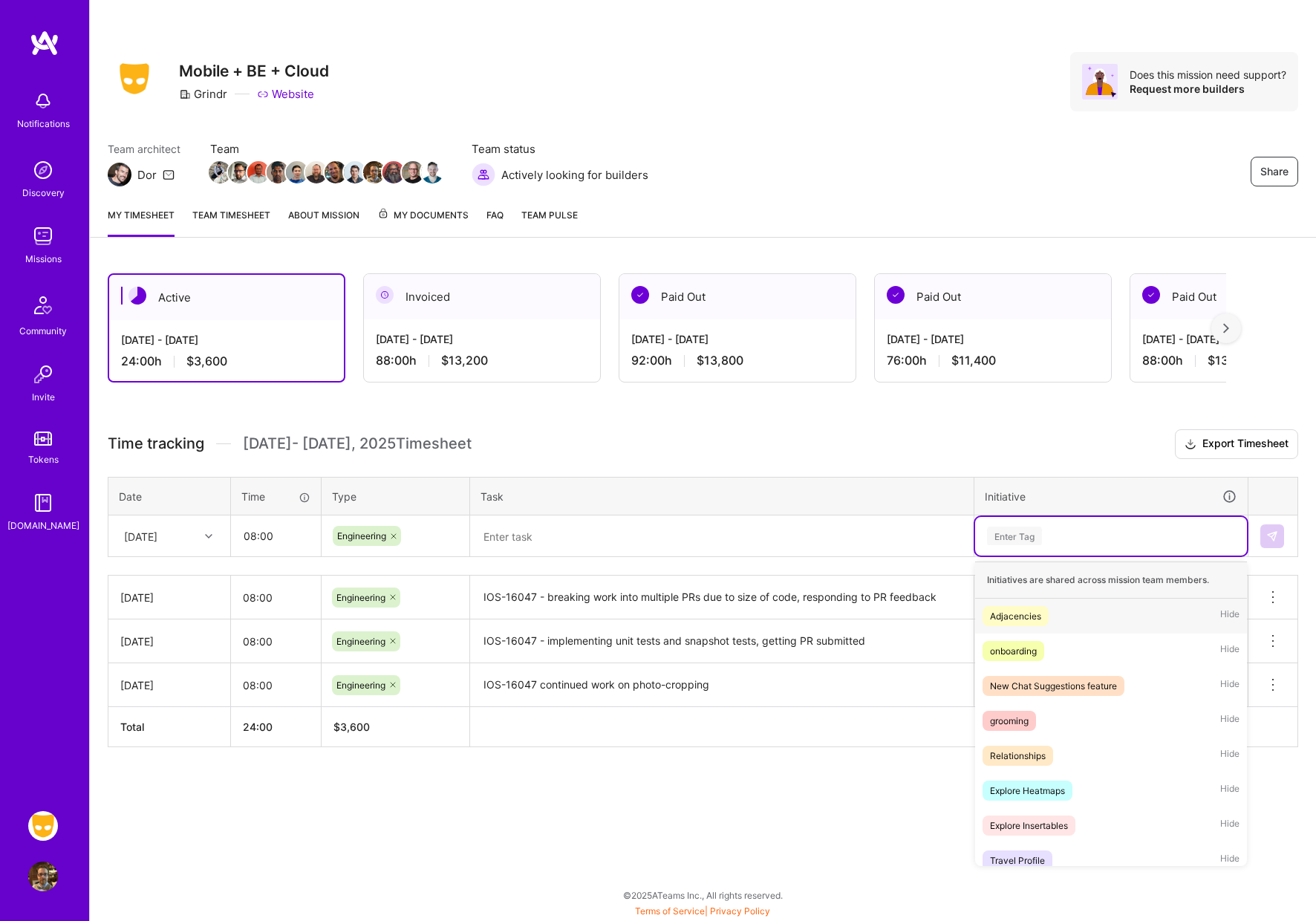
click at [1029, 528] on div "Enter Tag" at bounding box center [1014, 535] width 55 height 23
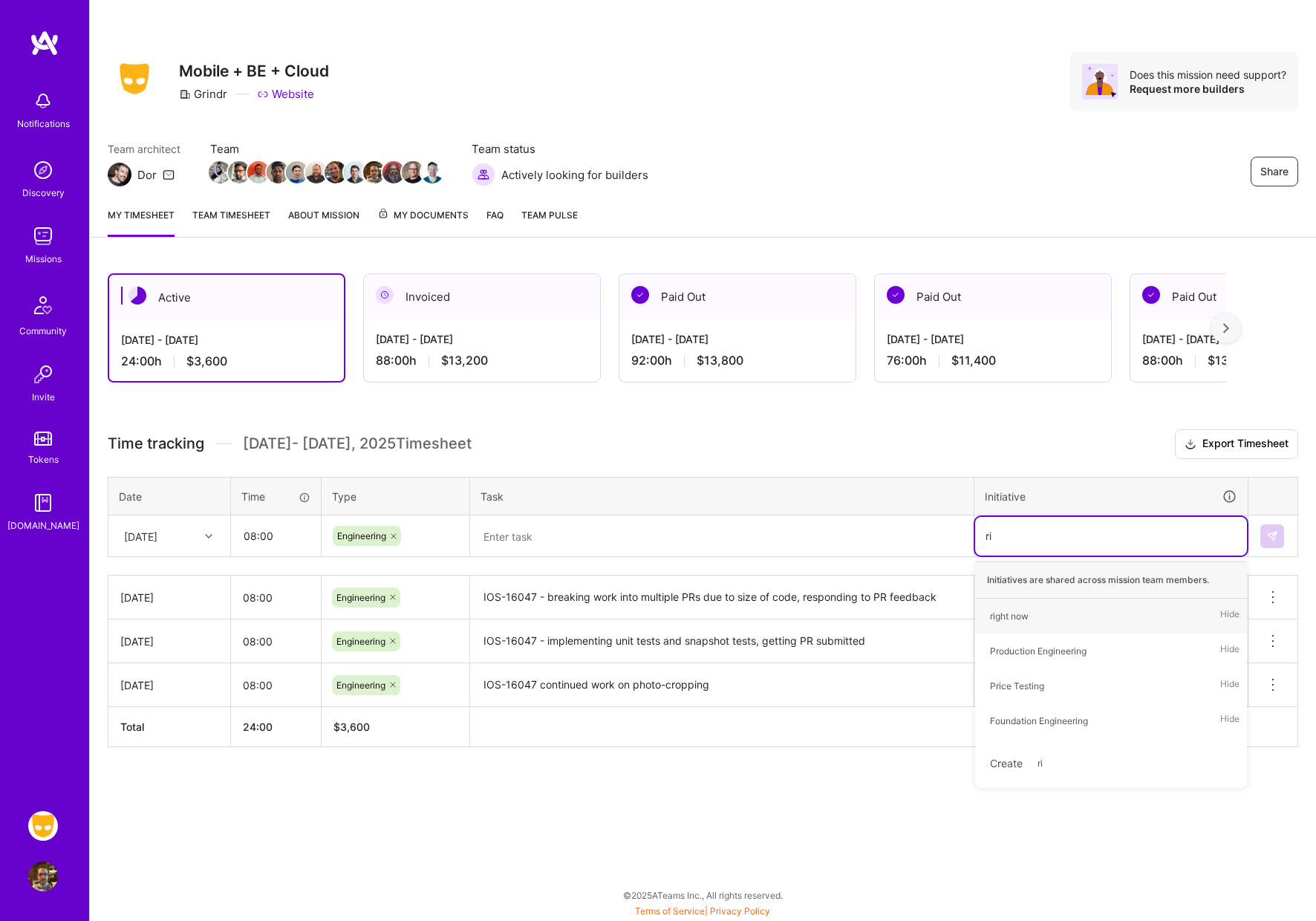
type input "rig"
click at [1015, 622] on div "right now" at bounding box center [1009, 616] width 38 height 16
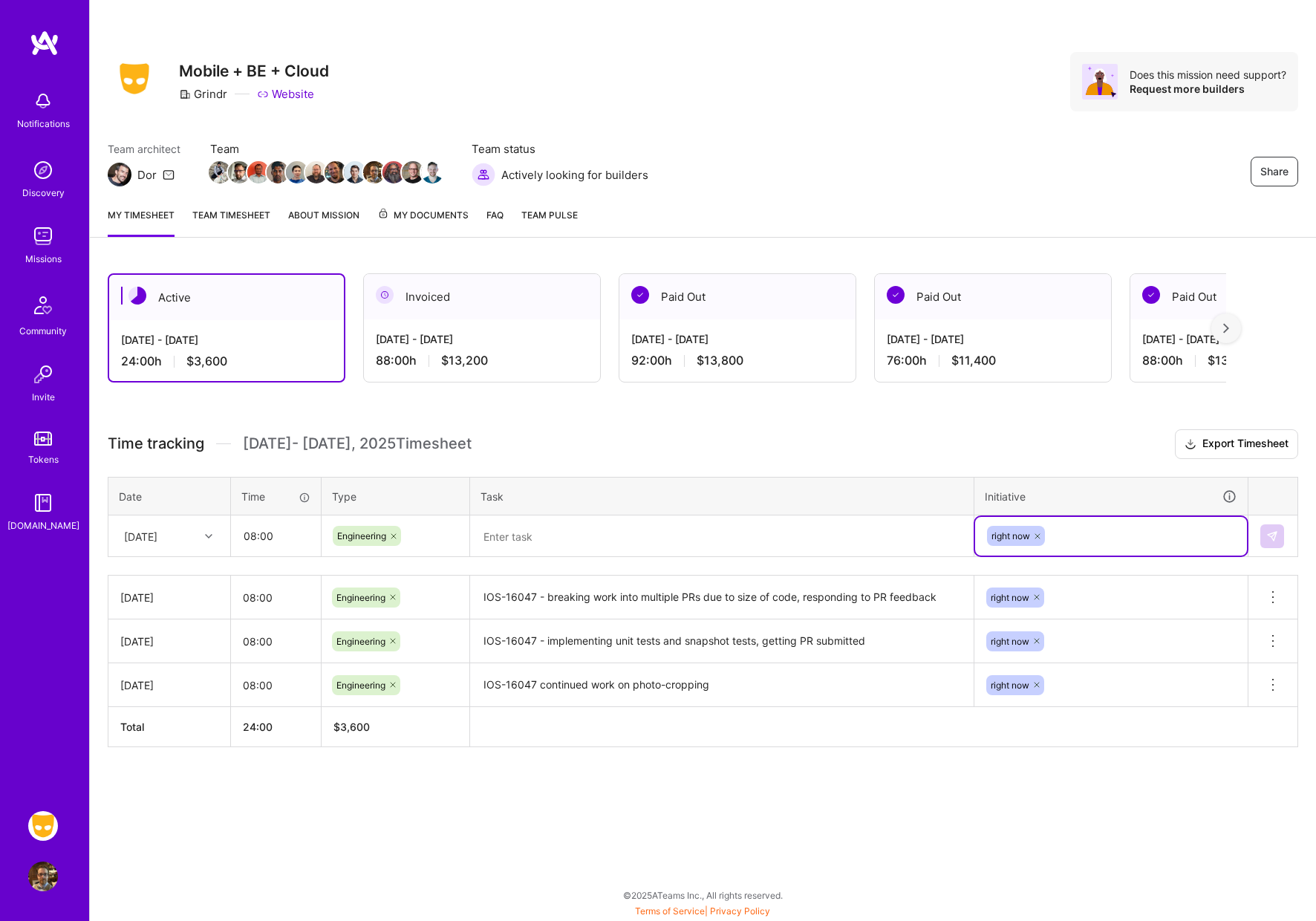
click at [508, 538] on textarea at bounding box center [722, 536] width 500 height 39
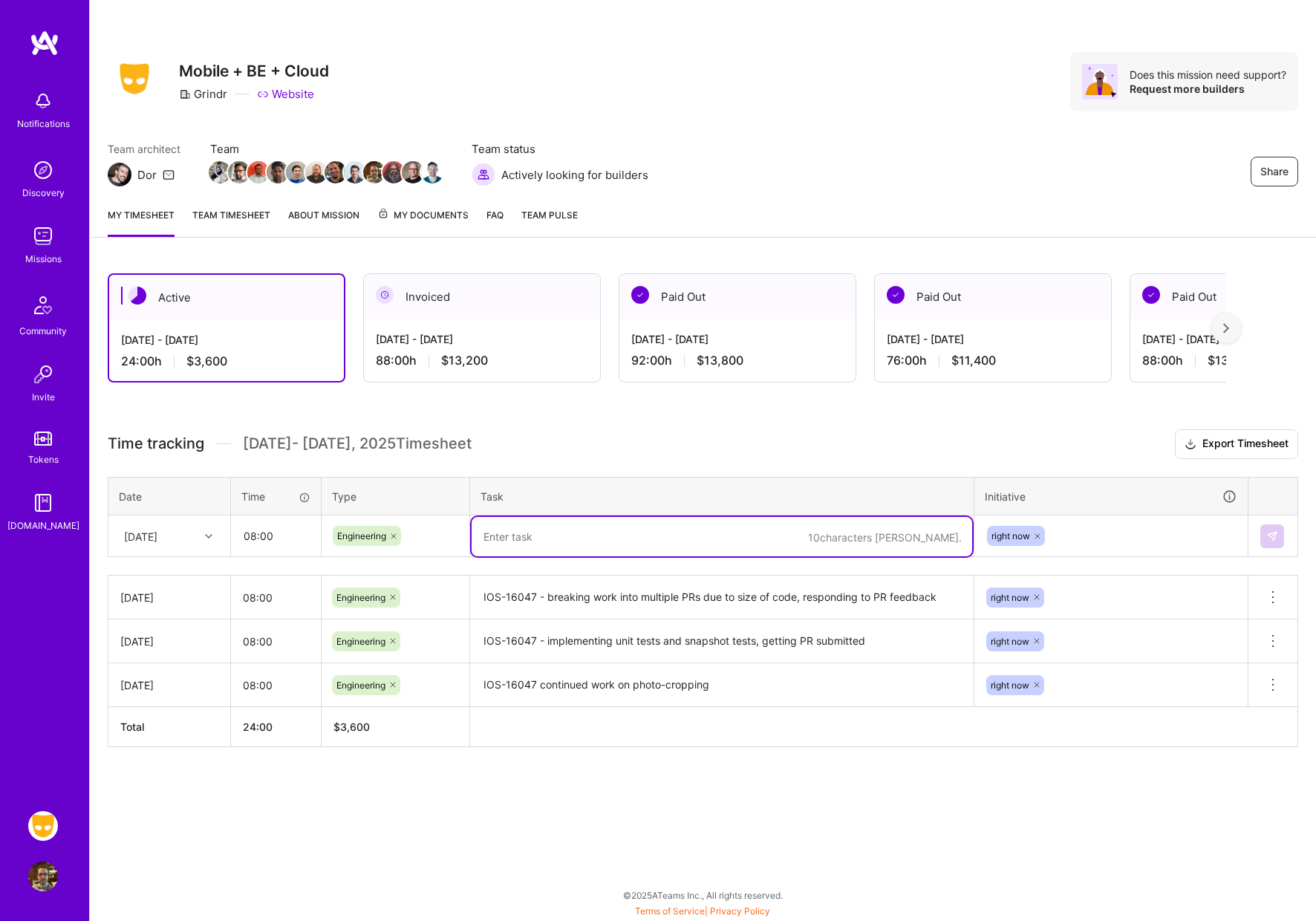
paste textarea "IOS-16047 continued work - started working on"
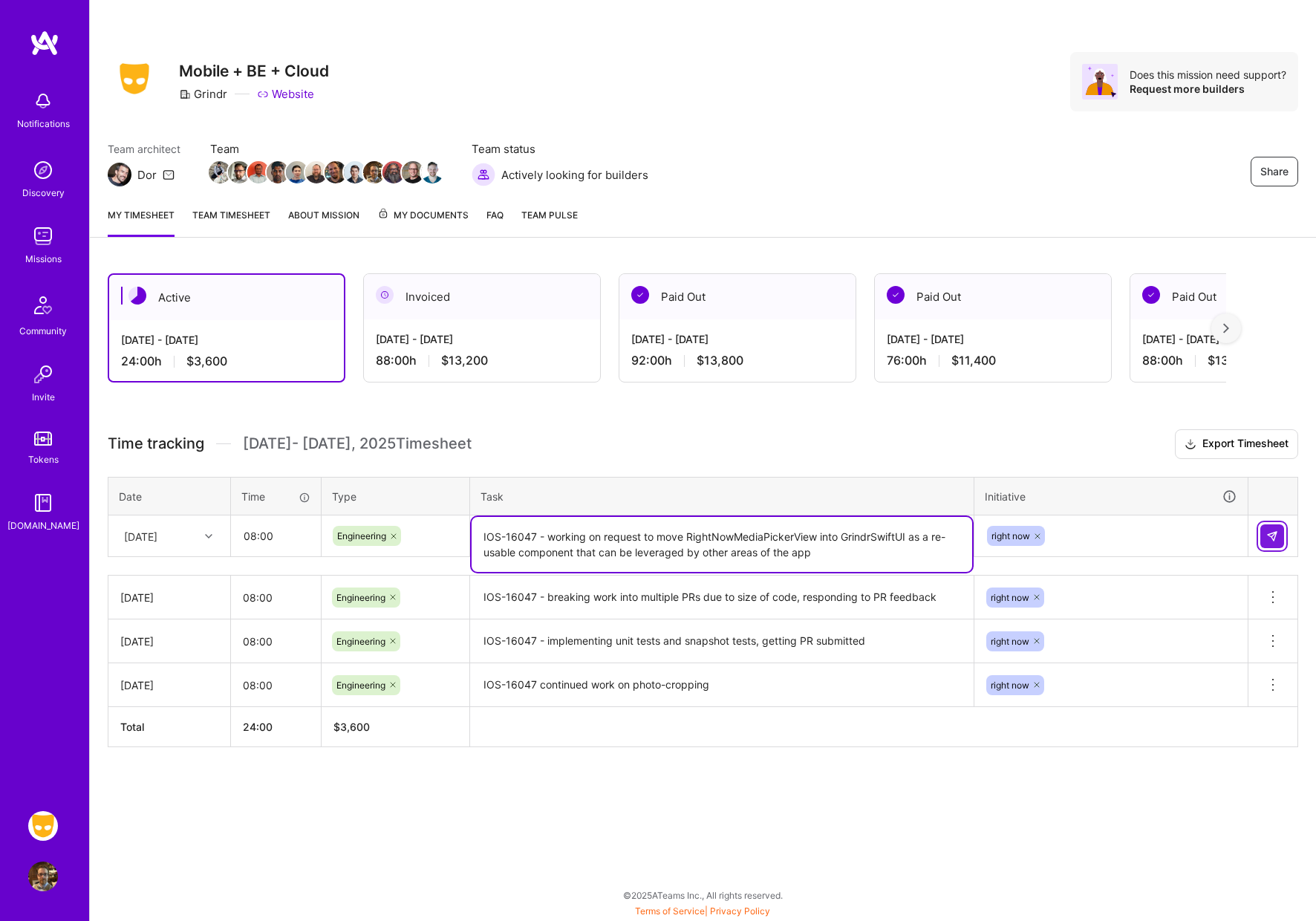
type textarea "IOS-16047 - working on request to move RightNowMediaPickerView into GrindrSwift…"
click at [1269, 535] on img at bounding box center [1271, 536] width 12 height 12
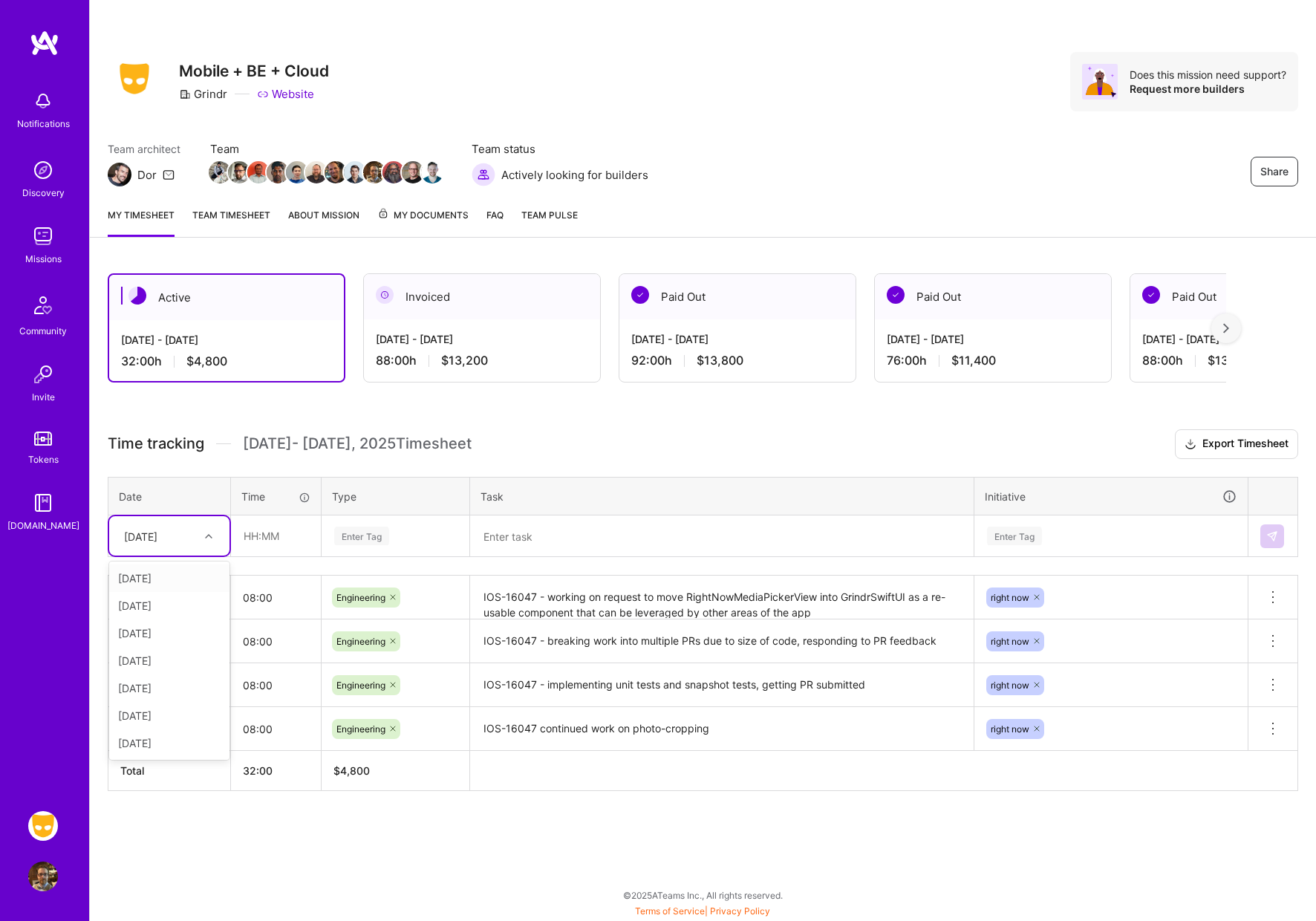
click at [208, 535] on icon at bounding box center [209, 536] width 7 height 7
click at [177, 706] on div "[DATE]" at bounding box center [169, 715] width 121 height 27
click at [267, 528] on input "text" at bounding box center [275, 535] width 89 height 39
type input "08:00"
click at [372, 533] on div "Enter Tag" at bounding box center [361, 535] width 55 height 23
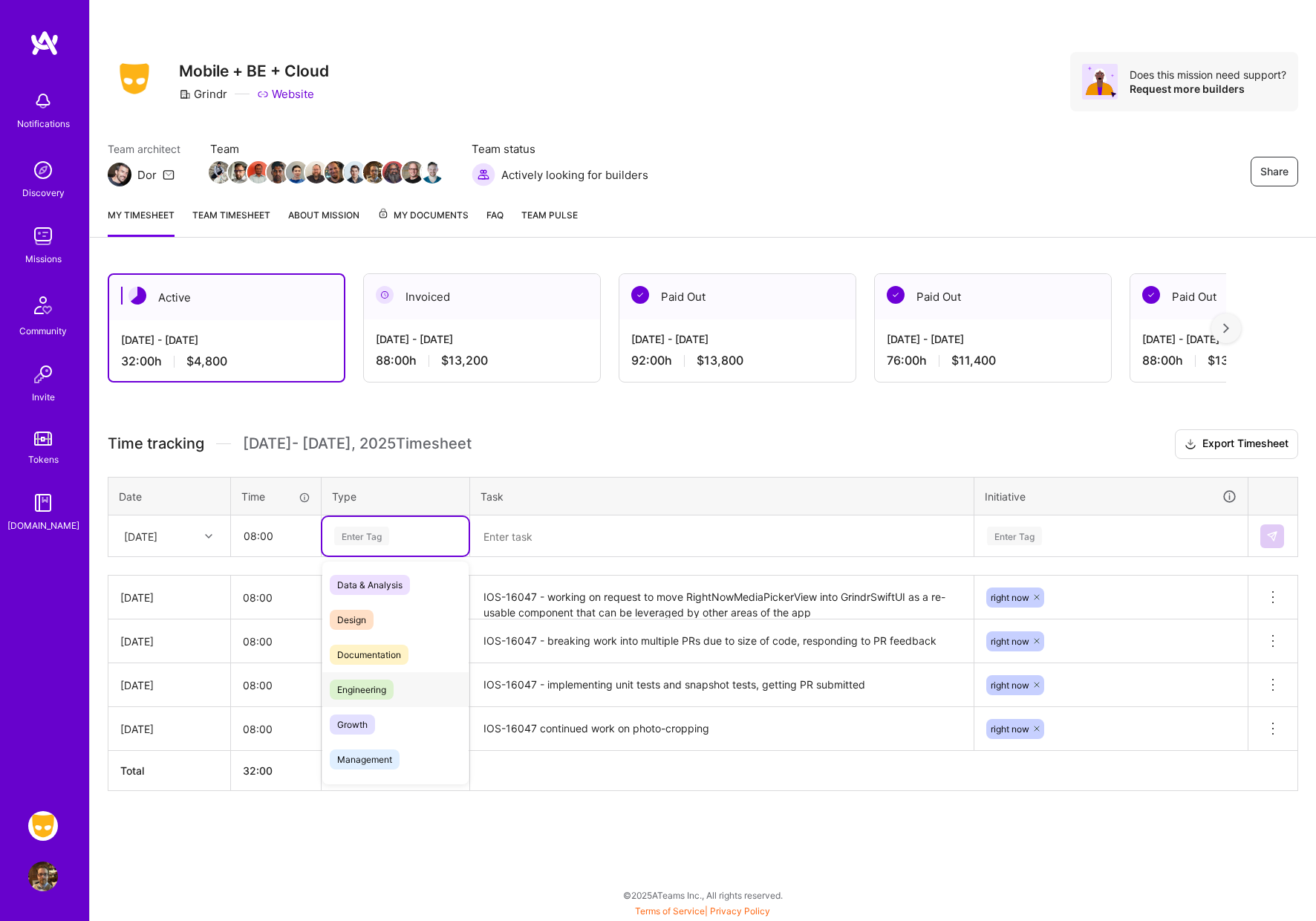
drag, startPoint x: 370, startPoint y: 684, endPoint x: 459, endPoint y: 595, distance: 125.9
click at [370, 684] on span "Engineering" at bounding box center [361, 690] width 64 height 20
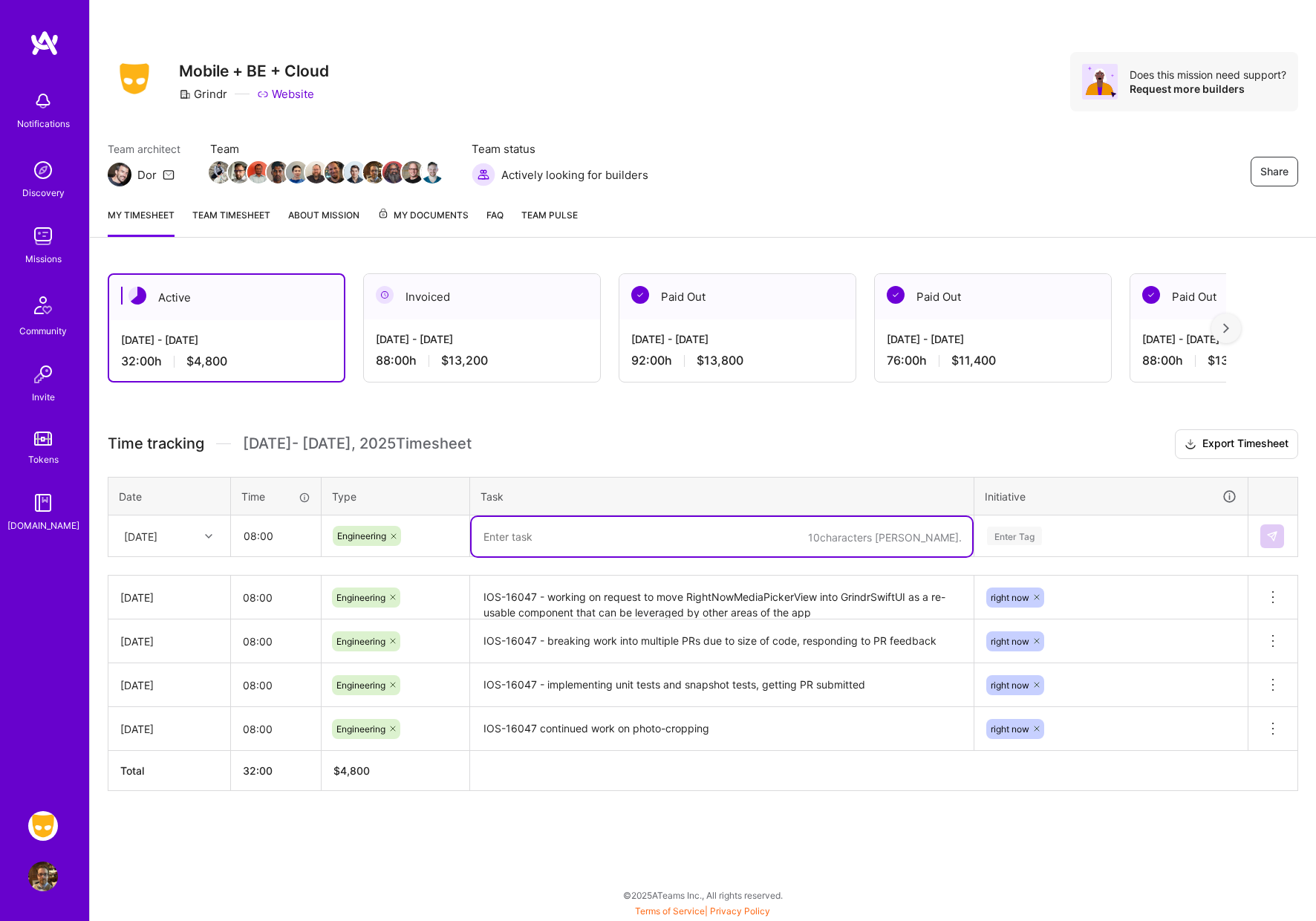
click at [540, 539] on textarea at bounding box center [722, 536] width 500 height 39
type textarea "IOS-16047 - refactor submitted, working on final PR comments"
click at [1019, 528] on div "Enter Tag" at bounding box center [1014, 535] width 55 height 23
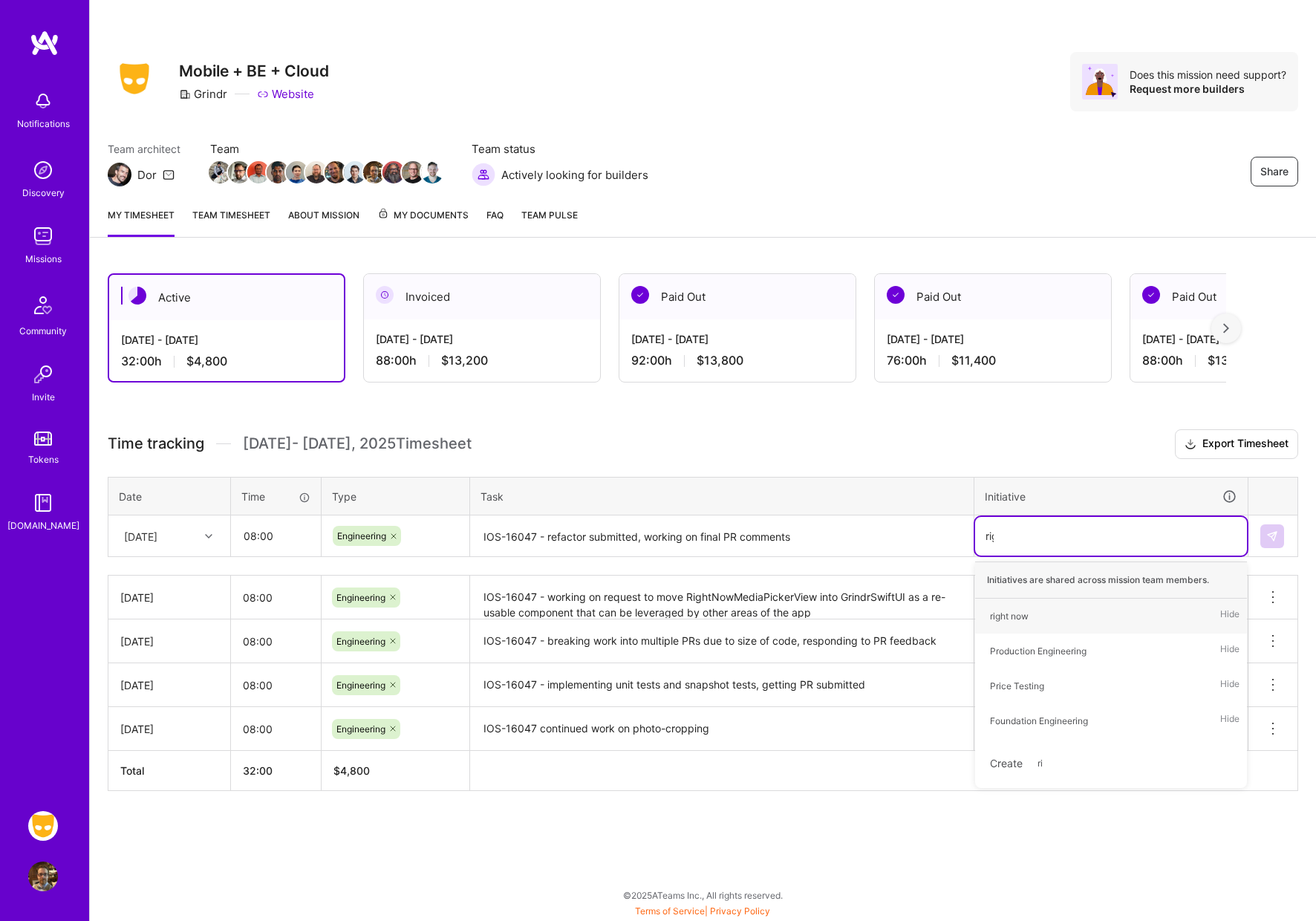
type input "right"
click at [1012, 610] on div "right now" at bounding box center [1009, 616] width 38 height 16
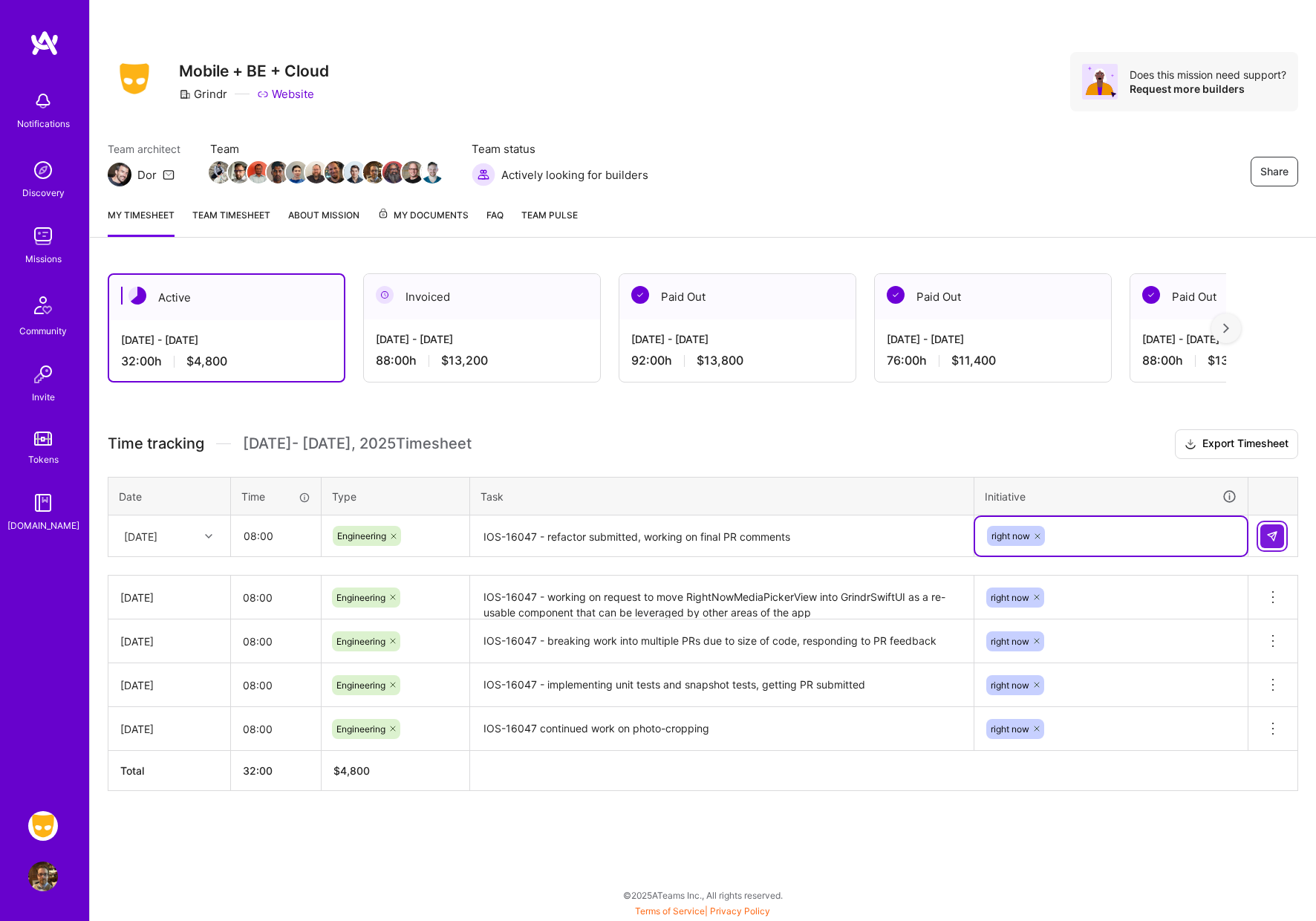
click at [1276, 539] on img at bounding box center [1271, 536] width 12 height 12
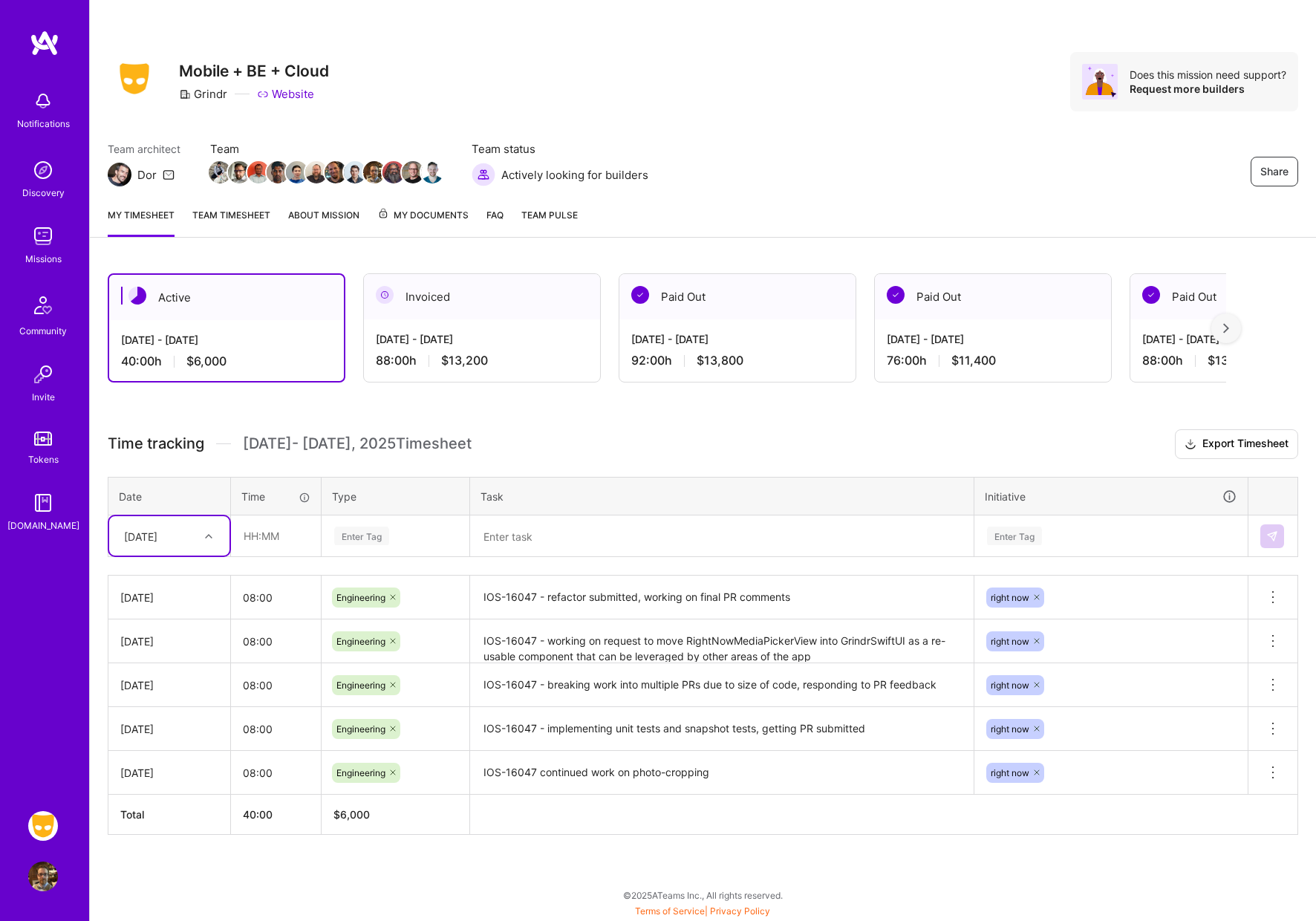
click at [653, 447] on h3 "Time tracking [DATE] - [DATE] Timesheet Export Timesheet" at bounding box center [702, 444] width 1190 height 29
